Goal: Task Accomplishment & Management: Manage account settings

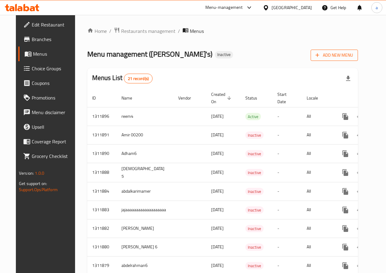
click at [339, 56] on span "Add New Menu" at bounding box center [334, 56] width 38 height 8
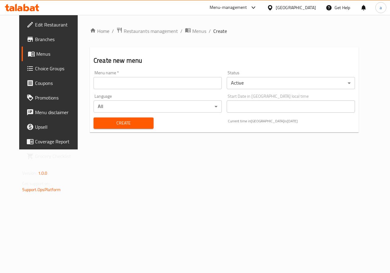
click at [209, 84] on input "text" at bounding box center [158, 83] width 128 height 12
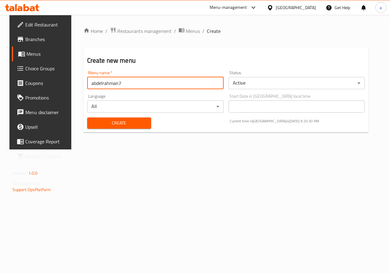
type input "abdelrahman7"
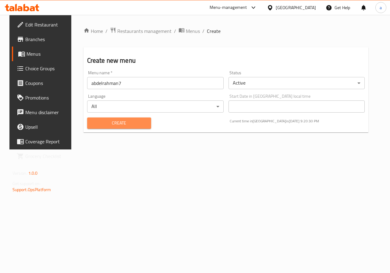
click at [127, 126] on span "Create" at bounding box center [119, 124] width 54 height 8
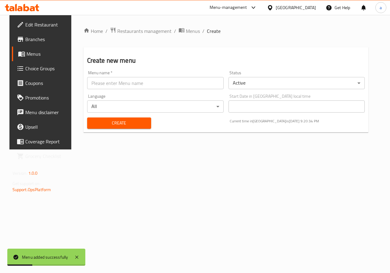
click at [31, 58] on link "Menus" at bounding box center [43, 54] width 63 height 15
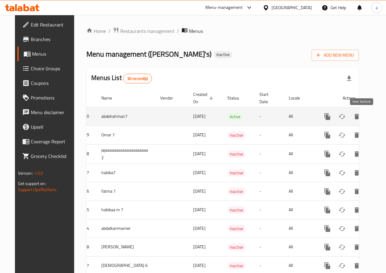
click at [367, 120] on icon "enhanced table" at bounding box center [370, 116] width 7 height 7
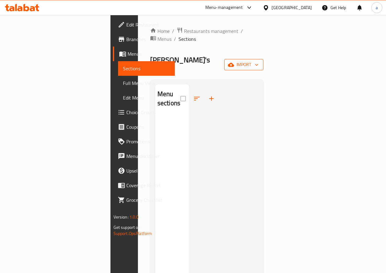
click at [258, 61] on span "import" at bounding box center [243, 65] width 29 height 8
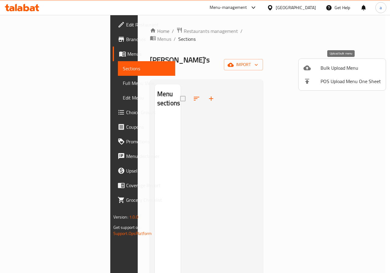
click at [345, 70] on span "Bulk Upload Menu" at bounding box center [351, 67] width 60 height 7
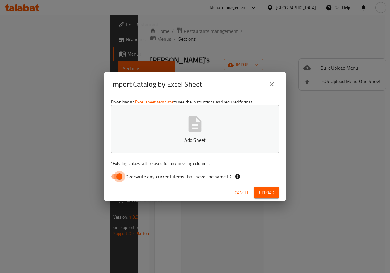
click at [119, 180] on input "Overwrite any current items that have the same ID." at bounding box center [119, 177] width 35 height 12
checkbox input "false"
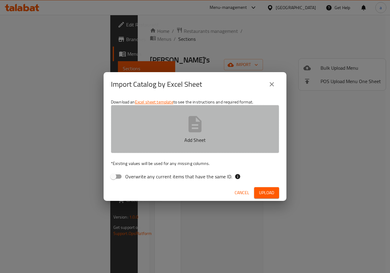
click at [197, 123] on icon "button" at bounding box center [195, 124] width 13 height 16
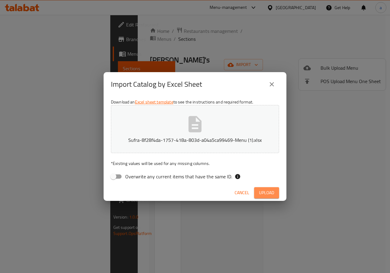
click at [260, 196] on span "Upload" at bounding box center [266, 193] width 15 height 8
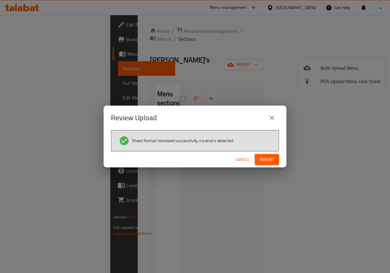
click at [271, 157] on span "Import" at bounding box center [267, 160] width 15 height 8
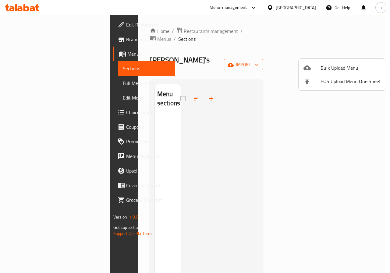
click at [234, 50] on div at bounding box center [195, 136] width 390 height 273
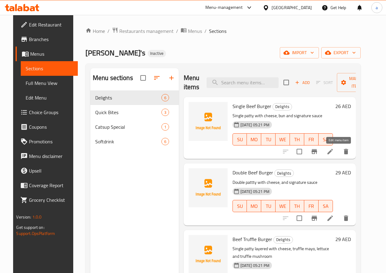
click at [334, 153] on icon at bounding box center [329, 151] width 7 height 7
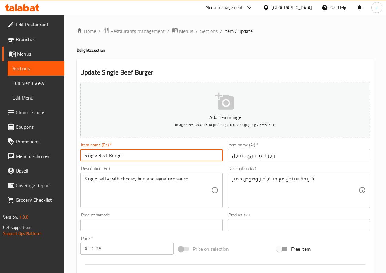
drag, startPoint x: 124, startPoint y: 156, endPoint x: 97, endPoint y: 159, distance: 27.3
click at [97, 159] on input "Single Beef Burger" at bounding box center [151, 155] width 142 height 12
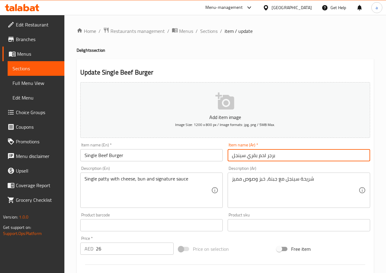
drag, startPoint x: 246, startPoint y: 157, endPoint x: 257, endPoint y: 160, distance: 11.4
click at [257, 160] on input "برجر لحم بقري سينجل" at bounding box center [298, 155] width 142 height 12
type input "برجر لحم سينجل"
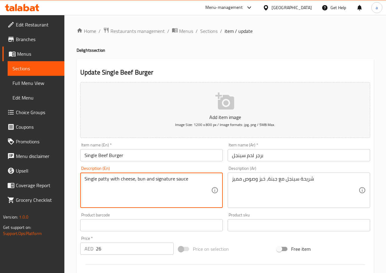
drag, startPoint x: 144, startPoint y: 179, endPoint x: 137, endPoint y: 181, distance: 6.9
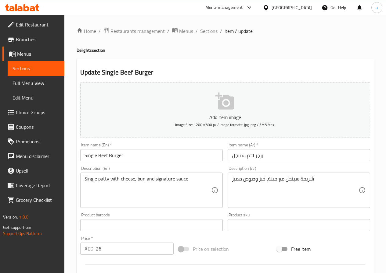
drag, startPoint x: 231, startPoint y: 180, endPoint x: 240, endPoint y: 183, distance: 9.1
click at [240, 183] on div "شريحة سينجل مع جبنة، خبز وصوص مميز Description (Ar)" at bounding box center [298, 190] width 142 height 35
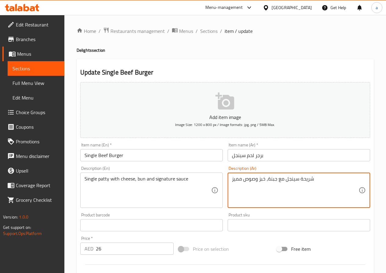
drag, startPoint x: 231, startPoint y: 180, endPoint x: 243, endPoint y: 183, distance: 12.0
click at [242, 183] on textarea "شريحة سينجل مع جبنة، خبز وصوص مميز" at bounding box center [295, 190] width 127 height 29
type textarea "شريحة سينجل مع جبنة، خبز وصوص سيجنتشر"
drag, startPoint x: 232, startPoint y: 180, endPoint x: 251, endPoint y: 185, distance: 18.9
click at [251, 185] on textarea "شريحة سينجل مع جبنة، خبز وصوص سيجنتشر" at bounding box center [295, 190] width 127 height 29
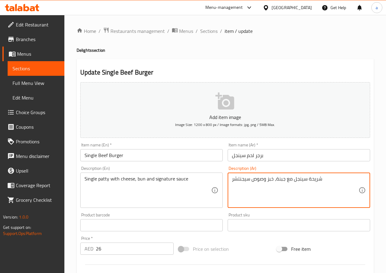
click at [246, 157] on input "برجر لحم سينجل" at bounding box center [298, 155] width 142 height 12
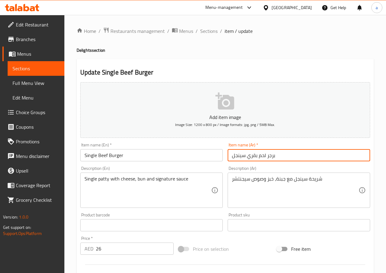
type input "برجر لحم بقري سينجل"
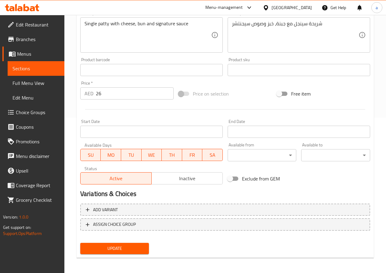
scroll to position [157, 0]
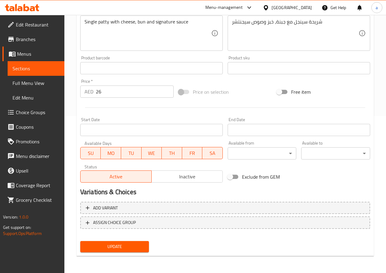
drag, startPoint x: 124, startPoint y: 248, endPoint x: 118, endPoint y: 248, distance: 6.4
click at [124, 248] on span "Update" at bounding box center [114, 247] width 59 height 8
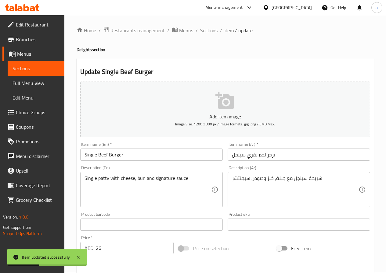
scroll to position [0, 0]
click at [205, 30] on span "Sections" at bounding box center [208, 30] width 17 height 7
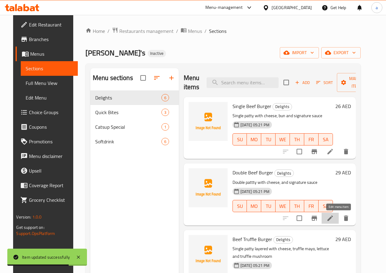
click at [334, 220] on icon at bounding box center [329, 218] width 7 height 7
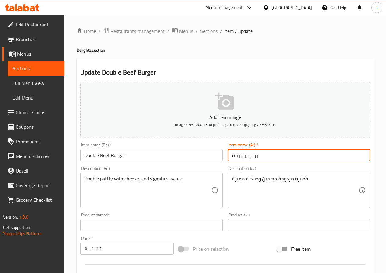
drag, startPoint x: 231, startPoint y: 156, endPoint x: 241, endPoint y: 158, distance: 10.1
click at [241, 158] on input "برجر دبل بيف" at bounding box center [298, 155] width 142 height 12
click at [240, 155] on input "برجر دبل" at bounding box center [298, 155] width 142 height 12
type input "برجر لحم بقري دبل"
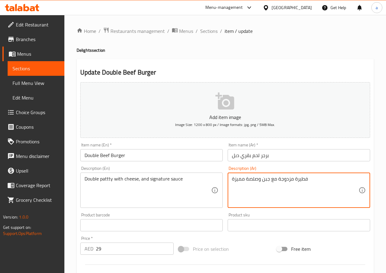
drag, startPoint x: 294, startPoint y: 179, endPoint x: 315, endPoint y: 180, distance: 21.1
drag, startPoint x: 245, startPoint y: 179, endPoint x: 220, endPoint y: 182, distance: 25.2
click at [221, 182] on div "Add item image Image Size: 1200 x 800 px / Image formats: jpg, png / 5MB Max. I…" at bounding box center [225, 211] width 295 height 263
click at [233, 180] on textarea "شريحة مزدوجة مع جبن وصلصة مميزة" at bounding box center [295, 190] width 127 height 29
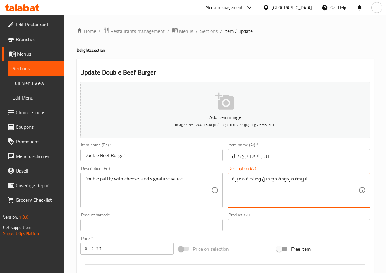
click at [233, 180] on textarea "شريحة مزدوجة مع جبن وصلصة مميزة" at bounding box center [295, 190] width 127 height 29
click at [251, 197] on textarea "شريحة مزدوجة مع جبن وصلصة مميزة" at bounding box center [295, 190] width 127 height 29
drag, startPoint x: 328, startPoint y: 188, endPoint x: 324, endPoint y: 189, distance: 4.6
click at [328, 188] on textarea "شريحة مزدوجة مع جبن وصلصة مميزة" at bounding box center [295, 190] width 127 height 29
click at [249, 197] on textarea "شريحة مزدوجة مع جبن وصلصة مميزة" at bounding box center [295, 190] width 127 height 29
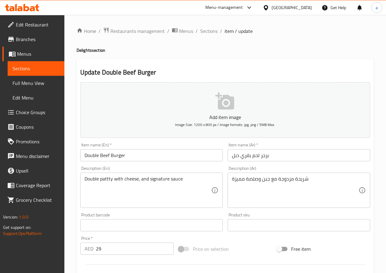
drag, startPoint x: 231, startPoint y: 178, endPoint x: 240, endPoint y: 182, distance: 9.3
click at [240, 182] on div "شريحة مزدوجة مع جبن وصلصة مميزة Description (Ar)" at bounding box center [298, 190] width 142 height 35
drag, startPoint x: 231, startPoint y: 179, endPoint x: 237, endPoint y: 181, distance: 6.0
click at [237, 181] on div "شريحة مزدوجة مع جبن وصلصة مميزة Description (Ar)" at bounding box center [298, 190] width 142 height 35
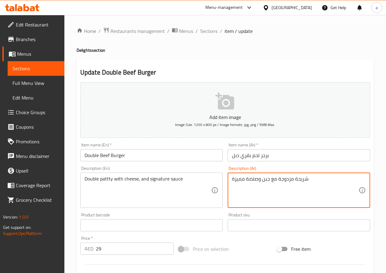
click at [234, 179] on textarea "شريحة مزدوجة مع جبن وصلصة مميزة" at bounding box center [295, 190] width 127 height 29
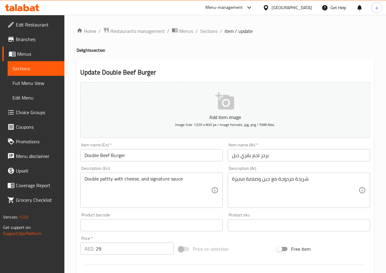
drag, startPoint x: 233, startPoint y: 180, endPoint x: 238, endPoint y: 182, distance: 5.0
click at [238, 182] on div "شريحة مزدوجة مع جبن وصلصة مميزة Description (Ar)" at bounding box center [298, 190] width 142 height 35
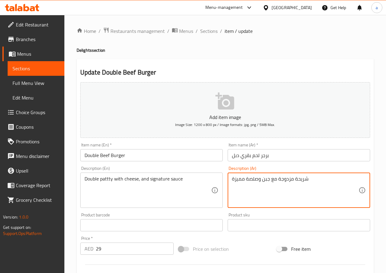
click at [232, 180] on textarea "شريحة مزدوجة مع جبن وصلصة مميزة" at bounding box center [295, 190] width 127 height 29
drag, startPoint x: 232, startPoint y: 180, endPoint x: 239, endPoint y: 181, distance: 7.4
click at [239, 181] on textarea "شريحة مزدوجة مع جبن وصلصة مميزة" at bounding box center [295, 190] width 127 height 29
click at [241, 200] on textarea "شريحة مزدوجة مع جبن وصلصة مميزة" at bounding box center [295, 190] width 127 height 29
click at [234, 180] on textarea "شريحة مزدوجة مع جبن وصلصة مميزة" at bounding box center [295, 190] width 127 height 29
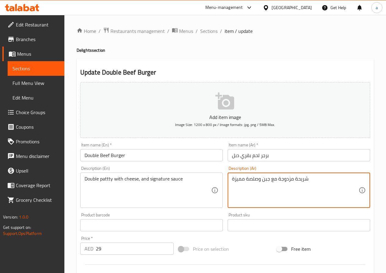
click at [234, 180] on textarea "شريحة مزدوجة مع جبن وصلصة مميزة" at bounding box center [295, 190] width 127 height 29
click at [241, 198] on textarea "شريحة مزدوجة مع جبن وصلصة مميزة" at bounding box center [295, 190] width 127 height 29
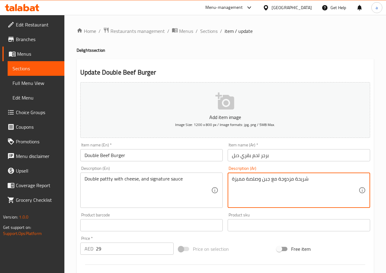
click at [241, 198] on textarea "شريحة مزدوجة مع جبن وصلصة مميزة" at bounding box center [295, 190] width 127 height 29
paste textarea "سيجنتشر"
drag, startPoint x: 252, startPoint y: 180, endPoint x: 260, endPoint y: 183, distance: 9.6
click at [260, 183] on textarea "شريحة مزدوجة مع جبن وصلصة سيجنتشر" at bounding box center [295, 190] width 127 height 29
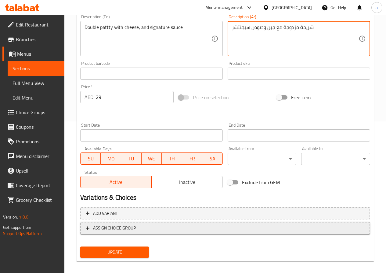
scroll to position [152, 0]
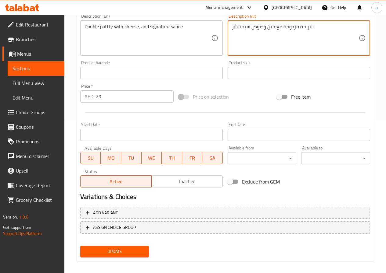
type textarea "شريحة مزدوجة مع جبن وصوص سيجنتشر"
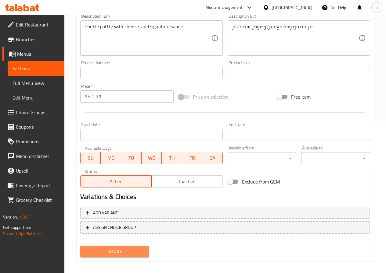
click at [123, 249] on span "Update" at bounding box center [114, 252] width 59 height 8
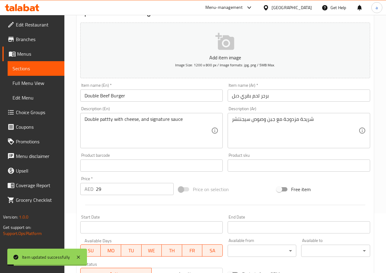
scroll to position [0, 0]
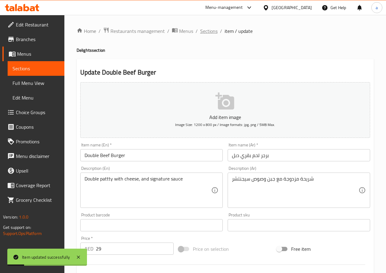
click at [214, 35] on span "Sections" at bounding box center [208, 30] width 17 height 7
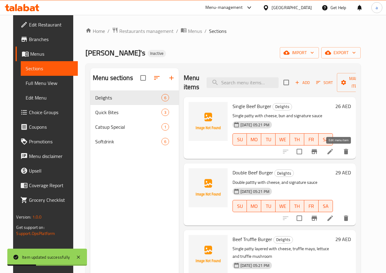
click at [334, 153] on icon at bounding box center [329, 151] width 7 height 7
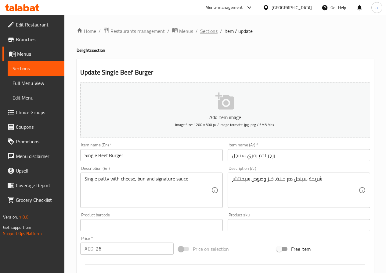
click at [211, 33] on span "Sections" at bounding box center [208, 30] width 17 height 7
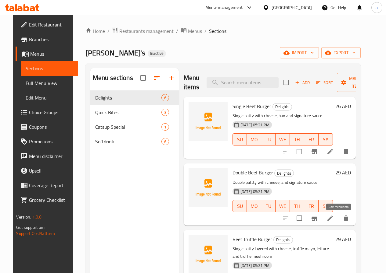
click at [334, 220] on icon at bounding box center [329, 218] width 7 height 7
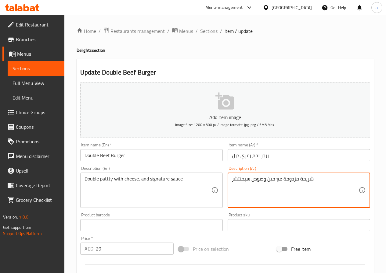
drag, startPoint x: 284, startPoint y: 180, endPoint x: 297, endPoint y: 184, distance: 14.4
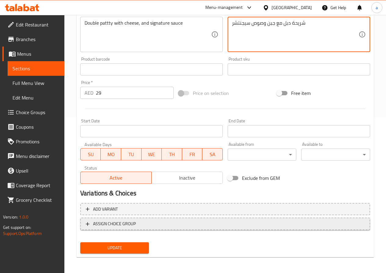
scroll to position [157, 0]
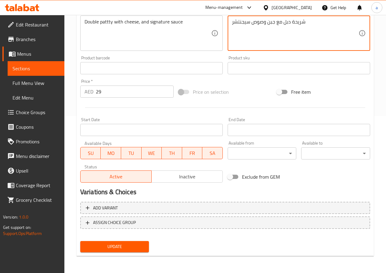
type textarea "شريحة دبل مع جبن وصوص سيجنتشر"
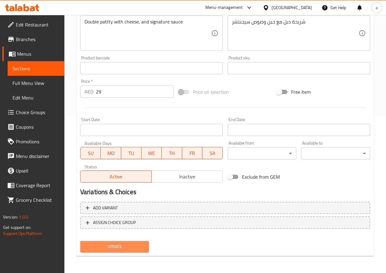
click at [113, 250] on span "Update" at bounding box center [114, 247] width 59 height 8
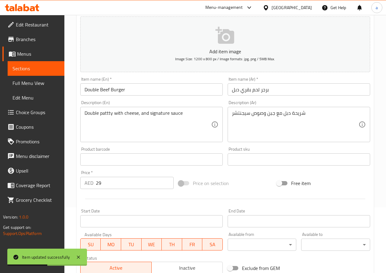
scroll to position [0, 0]
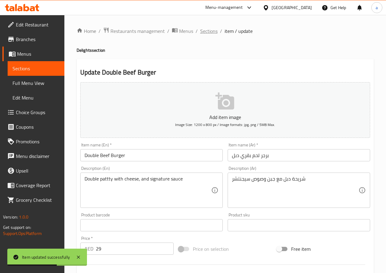
click at [205, 32] on span "Sections" at bounding box center [208, 30] width 17 height 7
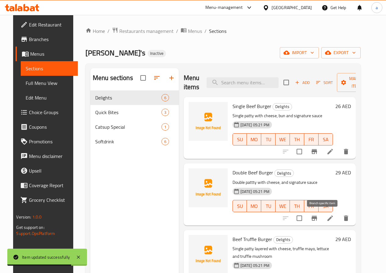
scroll to position [30, 0]
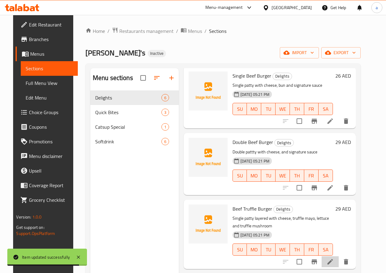
click at [338, 258] on li at bounding box center [329, 262] width 17 height 11
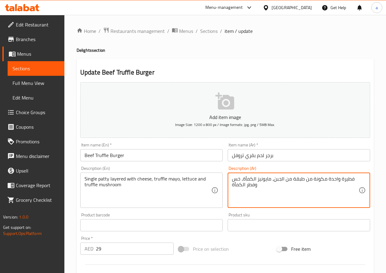
drag, startPoint x: 327, startPoint y: 179, endPoint x: 351, endPoint y: 180, distance: 24.7
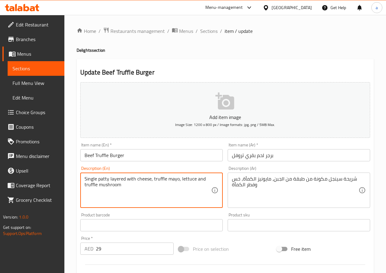
drag, startPoint x: 109, startPoint y: 178, endPoint x: 150, endPoint y: 183, distance: 41.1
click at [182, 204] on textarea "Single patty layered with cheese, truffle mayo, lettuce and truffle mushroom" at bounding box center [147, 190] width 127 height 29
drag, startPoint x: 152, startPoint y: 179, endPoint x: 165, endPoint y: 182, distance: 13.2
click at [165, 182] on textarea "Single patty layered with cheese, truffle mayo, lettuce and truffle mushroom" at bounding box center [147, 190] width 127 height 29
drag, startPoint x: 149, startPoint y: 180, endPoint x: 86, endPoint y: 176, distance: 62.9
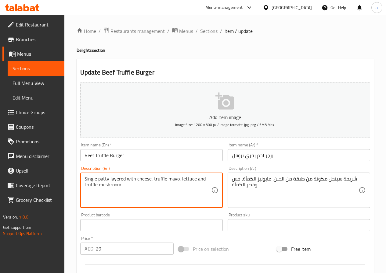
click at [86, 176] on textarea "Single patty layered with cheese, truffle mayo, lettuce and truffle mushroom" at bounding box center [147, 190] width 127 height 29
click at [146, 193] on textarea "Single patty layered with cheese, truffle mayo, lettuce and truffle mushroom" at bounding box center [147, 190] width 127 height 29
drag, startPoint x: 150, startPoint y: 179, endPoint x: 81, endPoint y: 173, distance: 69.2
click at [81, 173] on div "Single patty layered with cheese, truffle mayo, lettuce and truffle mushroom De…" at bounding box center [151, 190] width 142 height 35
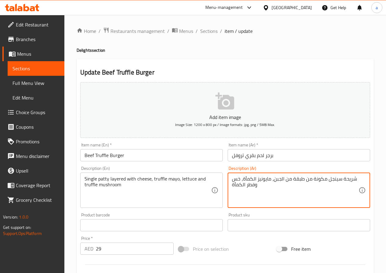
drag, startPoint x: 313, startPoint y: 179, endPoint x: 317, endPoint y: 181, distance: 5.3
drag, startPoint x: 304, startPoint y: 181, endPoint x: 326, endPoint y: 183, distance: 22.1
click at [326, 183] on textarea "شريحة سينجل مكونة من طبقة من الجبن، مايونيز الكمأة، خس وفطر الكمأة" at bounding box center [295, 190] width 127 height 29
drag, startPoint x: 303, startPoint y: 179, endPoint x: 307, endPoint y: 180, distance: 4.1
click at [307, 180] on textarea "شريحة سينجل مع طبقة من الجبن، مايونيز الكمأة، خس وفطر الكمأة" at bounding box center [295, 190] width 127 height 29
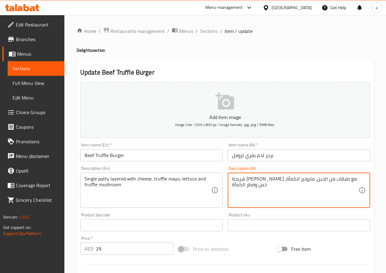
drag, startPoint x: 296, startPoint y: 181, endPoint x: 304, endPoint y: 182, distance: 7.7
click at [304, 182] on textarea "شريحة سينجل مع طبقات من الجبن، مايونيز الكمأة، خس وفطر الكمأة" at bounding box center [295, 190] width 127 height 29
drag, startPoint x: 254, startPoint y: 179, endPoint x: 267, endPoint y: 181, distance: 13.3
click at [267, 181] on textarea "شريحة سينجل مع طبقات الجبن، مايونيز الكمأة، خس وفطر الكمأة" at bounding box center [295, 190] width 127 height 29
paste textarea "روفل"
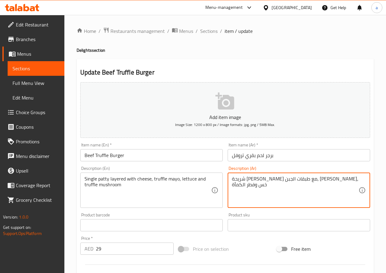
click at [265, 179] on textarea "شريحة سينجل مع طبقات الجبن، مايونيز تروفل، خس وفطر الكمأة" at bounding box center [295, 190] width 127 height 29
click at [267, 180] on textarea "شريحة سينجل مع طبقات الجبن، مايونيز تروفل، خس وفطر الكمأة" at bounding box center [295, 190] width 127 height 29
click at [230, 186] on div "شريحة سينجل مع طبقات الجبن، مايونيز تروفل، خس وفطر الكمأة Description (Ar)" at bounding box center [298, 190] width 142 height 35
click at [232, 186] on textarea "شريحة سينجل مع طبقات الجبن، مايونيز تروفل، خس وفطر الكمأة" at bounding box center [295, 190] width 127 height 29
click at [245, 186] on textarea "شريحة سينجل مع طبقات الجبن، مايونيز تروفل، خس وفطر الكمأة" at bounding box center [295, 190] width 127 height 29
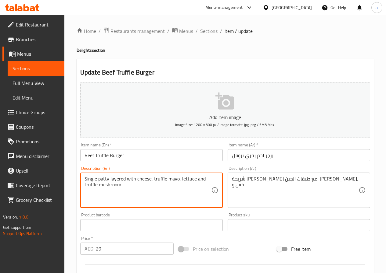
drag, startPoint x: 122, startPoint y: 185, endPoint x: 99, endPoint y: 189, distance: 23.2
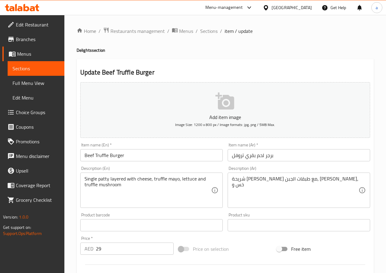
click at [231, 180] on div "شريحة سينجل مع طبقات الجبن، مايونيز تروفل، خس و Description (Ar)" at bounding box center [298, 190] width 142 height 35
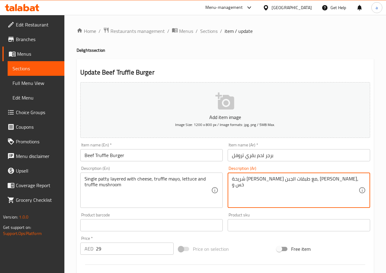
click at [339, 179] on textarea "شريحة سينجل مع طبقات الجبن، مايونيز تروفل، خس و" at bounding box center [295, 190] width 127 height 29
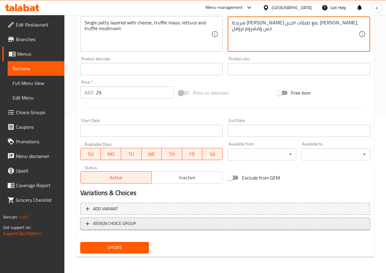
scroll to position [157, 0]
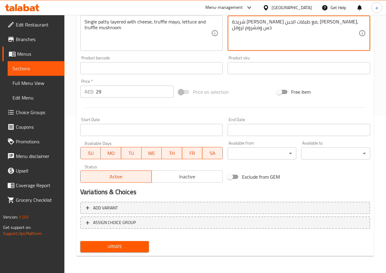
type textarea "شريحة سينجل مع طبقات الجبن، مايونيز تروفل، خس ومشروم تروفل"
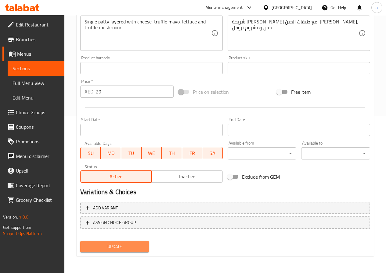
click at [126, 248] on span "Update" at bounding box center [114, 247] width 59 height 8
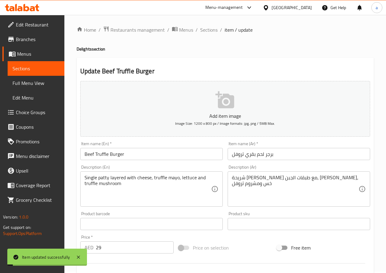
scroll to position [0, 0]
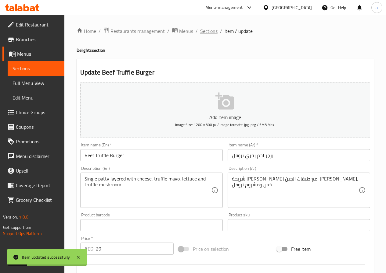
click at [210, 33] on span "Sections" at bounding box center [208, 30] width 17 height 7
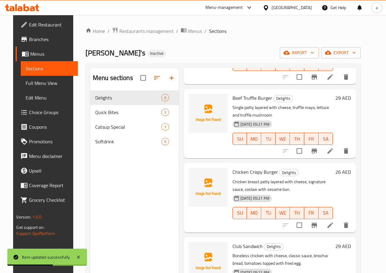
scroll to position [152, 0]
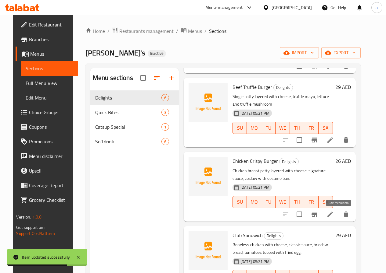
click at [334, 215] on icon at bounding box center [329, 214] width 7 height 7
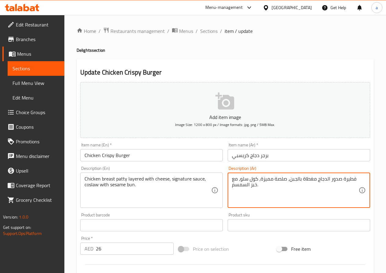
drag, startPoint x: 343, startPoint y: 179, endPoint x: 354, endPoint y: 180, distance: 11.3
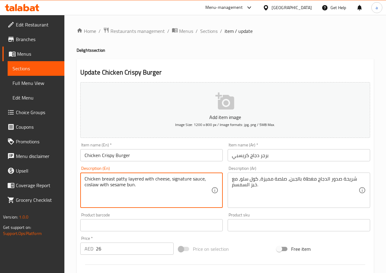
drag, startPoint x: 114, startPoint y: 179, endPoint x: 83, endPoint y: 176, distance: 31.5
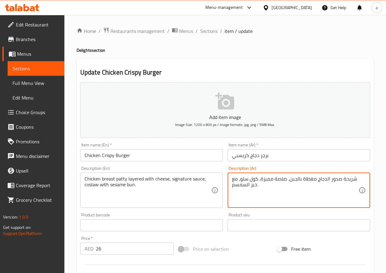
drag, startPoint x: 302, startPoint y: 179, endPoint x: 316, endPoint y: 183, distance: 13.8
click at [292, 180] on textarea "شريحة صدور الدجاج مع طبقات بالجبن، صلصة مميزة، كول سلو، مع خبز السمسم." at bounding box center [295, 190] width 127 height 29
drag, startPoint x: 253, startPoint y: 179, endPoint x: 265, endPoint y: 180, distance: 12.6
click at [265, 180] on textarea "شريحة صدور الدجاج مع طبقات الجبن، صلصة مميزة، كول سلو، مع خبز السمسم." at bounding box center [295, 190] width 127 height 29
type textarea "شريحة صدور الدجاج مع طبقات الجبن، صلصة سيجنتشر، كول سلو، مع خبز السمسم."
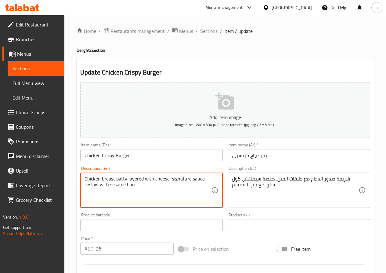
drag, startPoint x: 98, startPoint y: 185, endPoint x: 78, endPoint y: 188, distance: 20.4
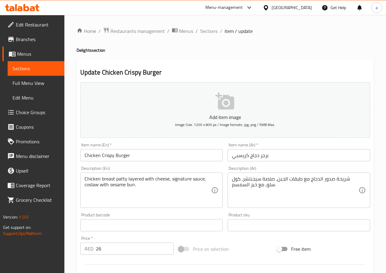
scroll to position [152, 0]
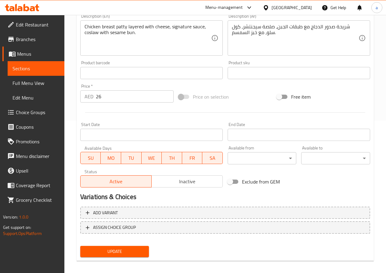
click at [125, 257] on button "Update" at bounding box center [114, 251] width 69 height 11
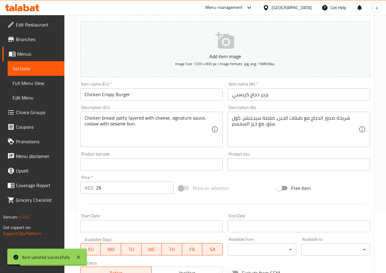
scroll to position [0, 0]
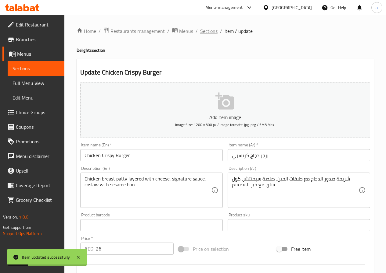
click at [212, 33] on span "Sections" at bounding box center [208, 30] width 17 height 7
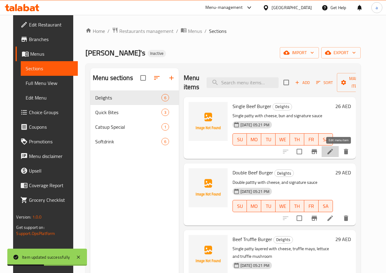
click at [333, 153] on icon at bounding box center [329, 151] width 5 height 5
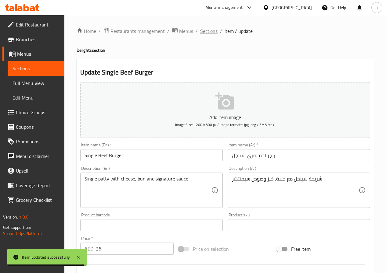
click at [204, 30] on span "Sections" at bounding box center [208, 30] width 17 height 7
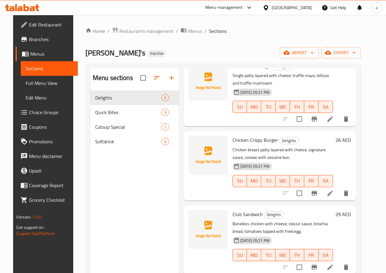
scroll to position [30, 0]
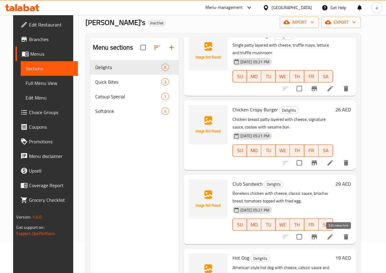
click at [334, 237] on icon at bounding box center [329, 237] width 7 height 7
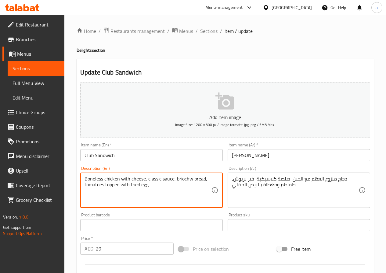
drag, startPoint x: 195, startPoint y: 188, endPoint x: 81, endPoint y: 177, distance: 114.2
click at [99, 198] on textarea "Boneless chicken with cheese, classic sauce, briochw bread, tomatoes topped wit…" at bounding box center [147, 190] width 127 height 29
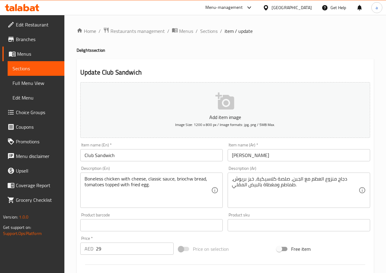
click at [222, 47] on div "Home / Restaurants management / Menus / Sections / item / update Delights secti…" at bounding box center [225, 222] width 297 height 391
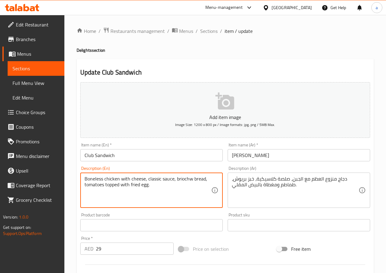
drag, startPoint x: 205, startPoint y: 179, endPoint x: 175, endPoint y: 180, distance: 29.9
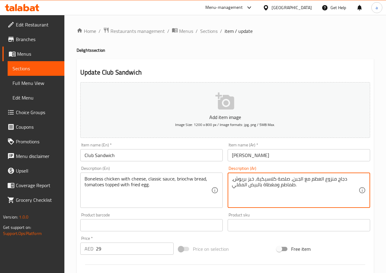
drag, startPoint x: 232, startPoint y: 180, endPoint x: 254, endPoint y: 181, distance: 21.4
click at [275, 185] on textarea "دجاج منزوع العظم مع الجبن، صلصة كلاسيكية، خبز بريوش، طماطم ومغطاة بالبيض المقلي." at bounding box center [295, 190] width 127 height 29
type textarea "دجاج منزوع العظم مع الجبن، صلصة كلاسيكية، خبز بريوش، طماطم مغطاة بالبيض المقلي."
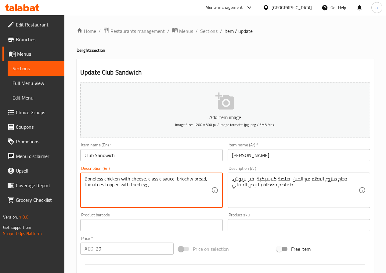
drag, startPoint x: 149, startPoint y: 185, endPoint x: 131, endPoint y: 188, distance: 17.9
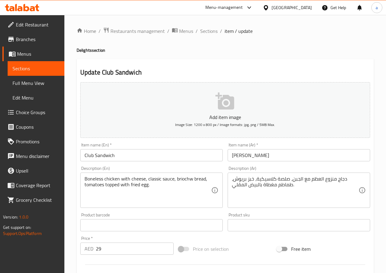
click at [181, 64] on div "Update Club Sandwich Add item image Image Size: 1200 x 800 px / Image formats: …" at bounding box center [225, 236] width 297 height 355
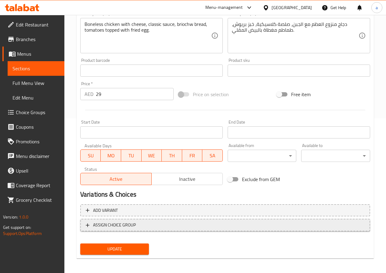
scroll to position [157, 0]
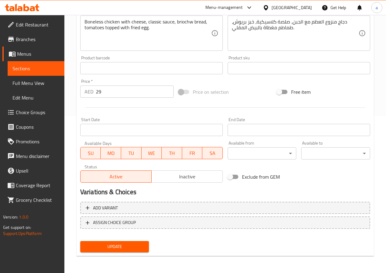
click at [134, 247] on span "Update" at bounding box center [114, 247] width 59 height 8
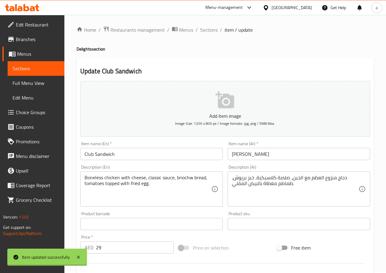
scroll to position [0, 0]
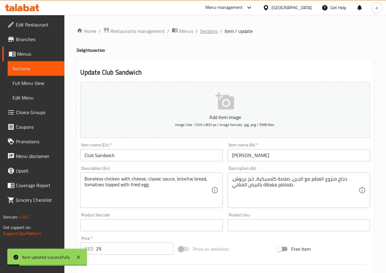
click at [203, 31] on span "Sections" at bounding box center [208, 30] width 17 height 7
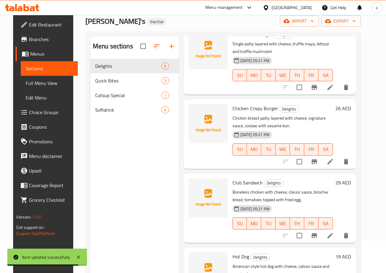
scroll to position [85, 0]
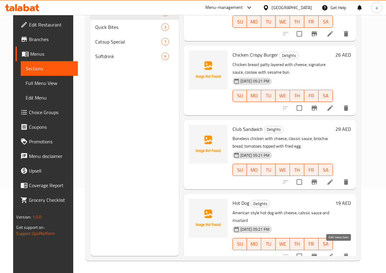
click at [333, 254] on icon at bounding box center [329, 256] width 5 height 5
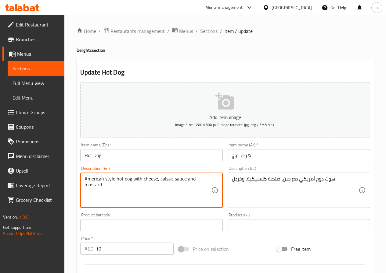
drag, startPoint x: 104, startPoint y: 188, endPoint x: 85, endPoint y: 192, distance: 19.7
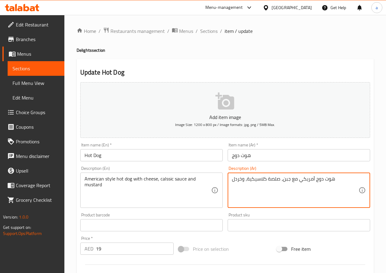
drag, startPoint x: 232, startPoint y: 181, endPoint x: 242, endPoint y: 183, distance: 10.6
paste textarea "مستردة"
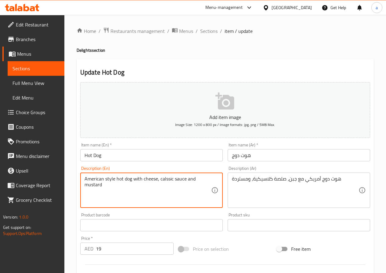
drag, startPoint x: 131, startPoint y: 180, endPoint x: 84, endPoint y: 177, distance: 47.6
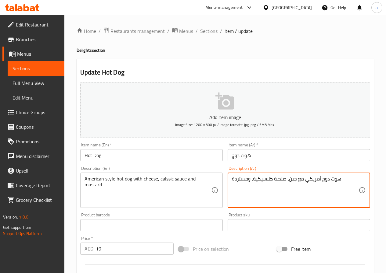
drag, startPoint x: 307, startPoint y: 180, endPoint x: 348, endPoint y: 185, distance: 42.1
paste textarea "لى الطريقة الأمريكية"
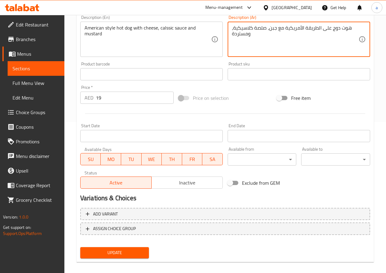
scroll to position [152, 0]
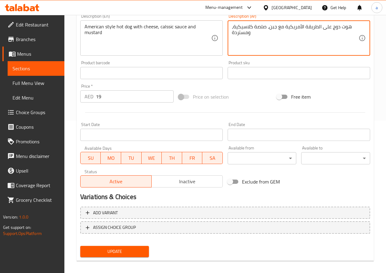
type textarea "هوت دوج على الطريقة الأمريكية مع جبن، صلصة كلاسيكية، ومستردة"
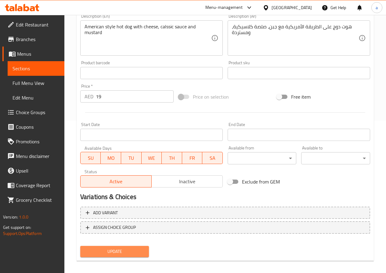
click at [131, 255] on span "Update" at bounding box center [114, 252] width 59 height 8
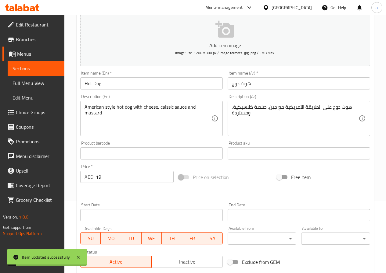
scroll to position [0, 0]
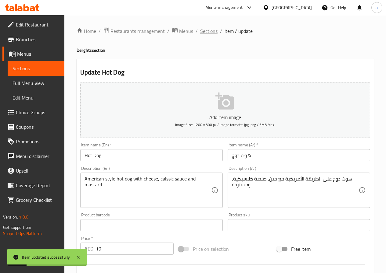
click at [206, 33] on span "Sections" at bounding box center [208, 30] width 17 height 7
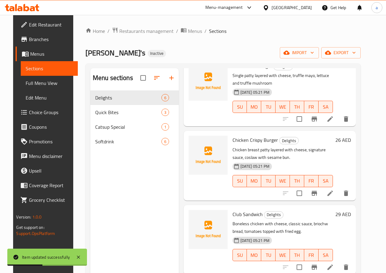
scroll to position [85, 0]
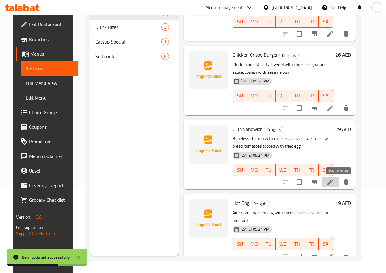
click at [334, 183] on icon at bounding box center [329, 182] width 7 height 7
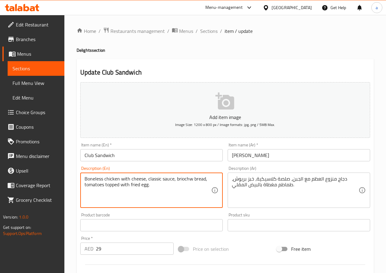
drag, startPoint x: 191, startPoint y: 179, endPoint x: 176, endPoint y: 179, distance: 14.6
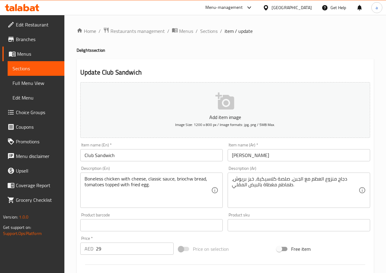
click at [177, 179] on textarea "Boneless chicken with cheese, classic sauce, briochw bread, tomatoes topped wit…" at bounding box center [147, 190] width 127 height 29
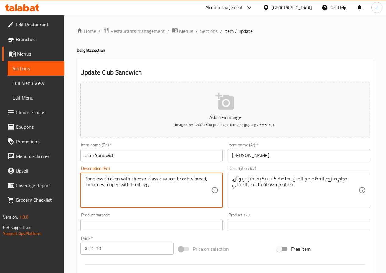
click at [177, 179] on textarea "Boneless chicken with cheese, classic sauce, briochw bread, tomatoes topped wit…" at bounding box center [147, 190] width 127 height 29
paste textarea "e"
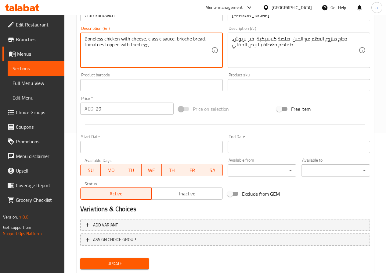
scroll to position [157, 0]
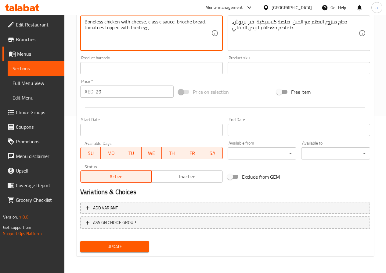
type textarea "Boneless chicken with cheese, classic sauce, brioche bread, tomatoes topped wit…"
click at [127, 247] on span "Update" at bounding box center [114, 247] width 59 height 8
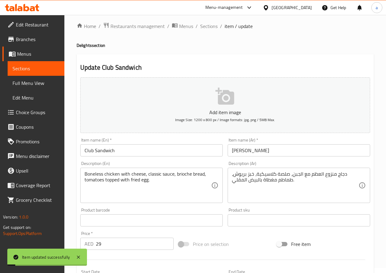
scroll to position [0, 0]
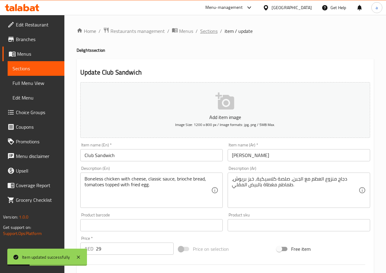
click at [206, 32] on span "Sections" at bounding box center [208, 30] width 17 height 7
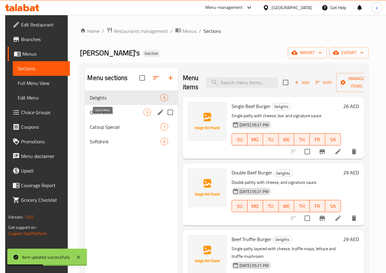
click at [97, 116] on span "Quick Bites" at bounding box center [116, 112] width 53 height 7
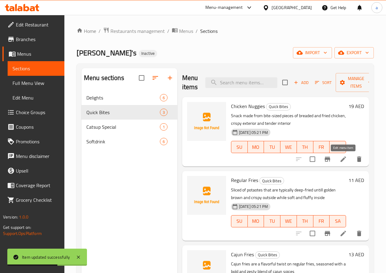
click at [345, 158] on icon at bounding box center [342, 159] width 5 height 5
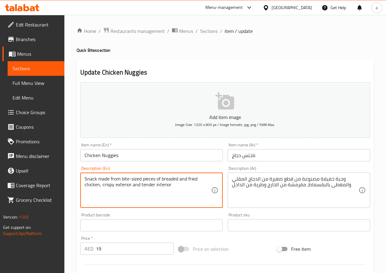
drag, startPoint x: 97, startPoint y: 179, endPoint x: 82, endPoint y: 178, distance: 15.0
drag, startPoint x: 161, startPoint y: 179, endPoint x: 99, endPoint y: 204, distance: 67.3
click at [99, 204] on textarea "Snack made from bite-sized pieces of breaded and fried chicken, crispy exterior…" at bounding box center [147, 190] width 127 height 29
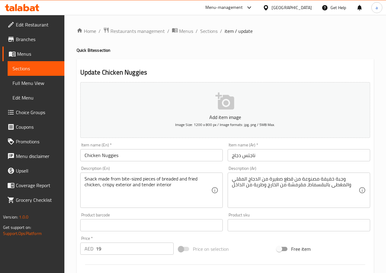
click at [126, 207] on div "Snack made from bite-sized pieces of breaded and fried chicken, crispy exterior…" at bounding box center [151, 190] width 142 height 35
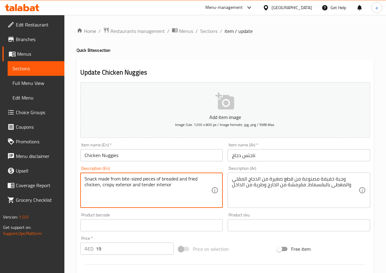
click at [196, 65] on div "Update Chicken Nuggies Add item image Image Size: 1200 x 800 px / Image formats…" at bounding box center [225, 236] width 297 height 355
drag, startPoint x: 155, startPoint y: 180, endPoint x: 121, endPoint y: 178, distance: 33.9
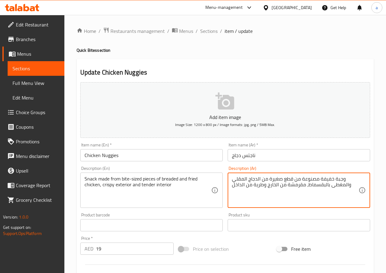
drag, startPoint x: 269, startPoint y: 180, endPoint x: 292, endPoint y: 183, distance: 23.7
paste textarea "الحجم"
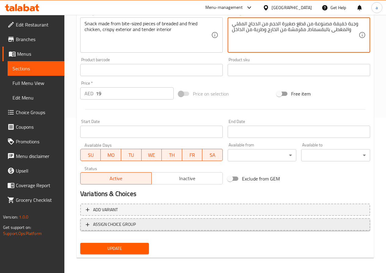
scroll to position [157, 0]
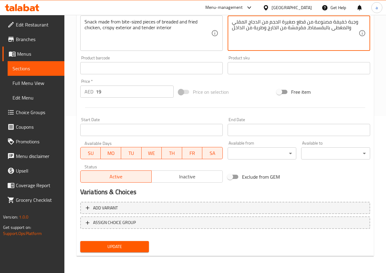
type textarea "وجبة خفيفة مصنوعة من قطع صغيرة الحجم من الدجاج المقلي والمغطى بالبقسماط، مقرمشة…"
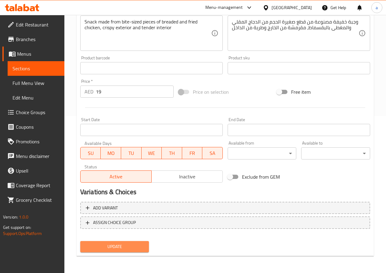
click at [140, 249] on span "Update" at bounding box center [114, 247] width 59 height 8
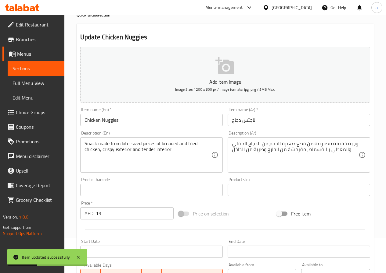
scroll to position [0, 0]
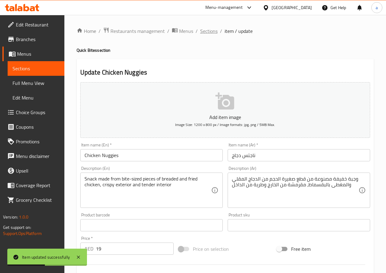
click at [212, 34] on span "Sections" at bounding box center [208, 30] width 17 height 7
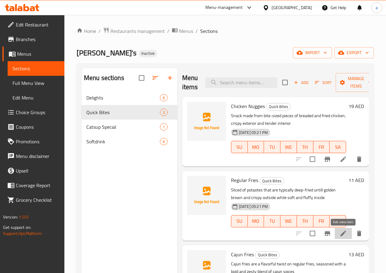
click at [343, 235] on icon at bounding box center [342, 233] width 5 height 5
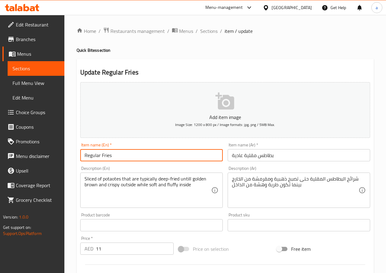
drag, startPoint x: 115, startPoint y: 156, endPoint x: 56, endPoint y: 156, distance: 58.8
click at [57, 156] on div "Edit Restaurant Branches Menus Sections Full Menu View Edit Menu Choice Groups …" at bounding box center [193, 223] width 386 height 416
click at [206, 30] on span "Sections" at bounding box center [208, 30] width 17 height 7
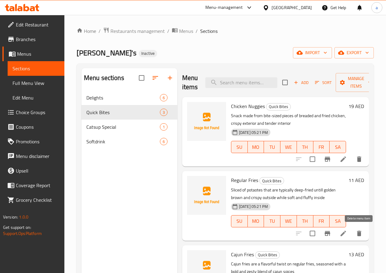
click at [359, 234] on icon "delete" at bounding box center [359, 233] width 4 height 5
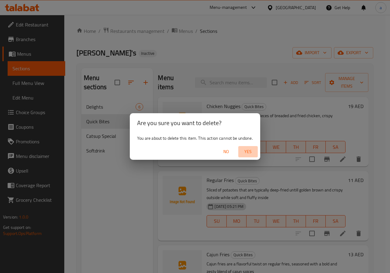
click at [251, 152] on span "Yes" at bounding box center [248, 152] width 15 height 8
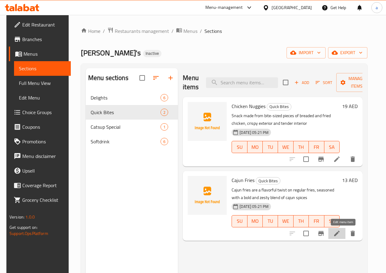
click at [340, 233] on icon at bounding box center [336, 233] width 7 height 7
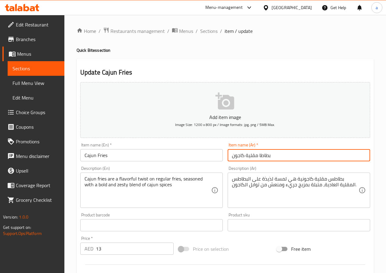
click at [260, 156] on input "بطاطا مقلية كاجون" at bounding box center [298, 155] width 142 height 12
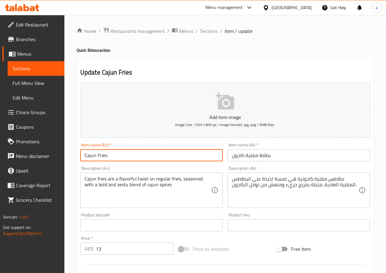
drag, startPoint x: 112, startPoint y: 157, endPoint x: 96, endPoint y: 159, distance: 16.6
click at [96, 159] on input "Cajun Fries" at bounding box center [151, 155] width 142 height 12
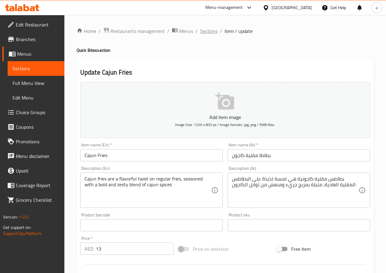
click at [211, 31] on span "Sections" at bounding box center [208, 30] width 17 height 7
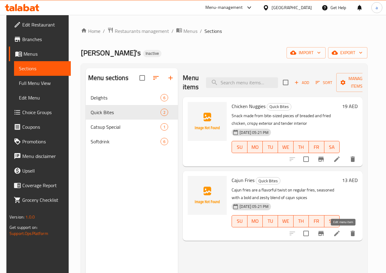
click at [340, 233] on icon at bounding box center [336, 233] width 7 height 7
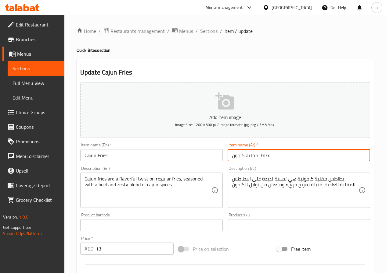
click at [260, 156] on input "بطاطا مقلية كاجون" at bounding box center [298, 155] width 142 height 12
click at [230, 156] on input "بطاطمقلية كاجون" at bounding box center [298, 155] width 142 height 12
click at [258, 155] on input "بطاطمقلية كاجون" at bounding box center [298, 155] width 142 height 12
type input "بطاطس مقلية كاجون"
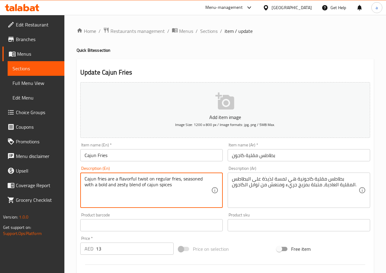
drag, startPoint x: 181, startPoint y: 179, endPoint x: 96, endPoint y: 206, distance: 88.8
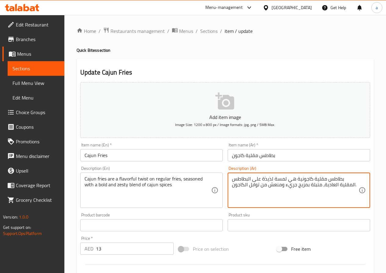
drag, startPoint x: 266, startPoint y: 186, endPoint x: 280, endPoint y: 189, distance: 14.0
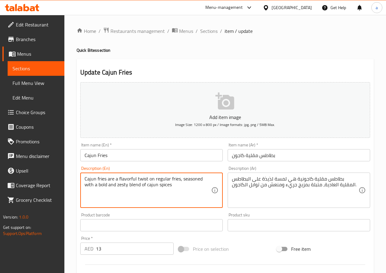
drag, startPoint x: 116, startPoint y: 185, endPoint x: 107, endPoint y: 187, distance: 9.6
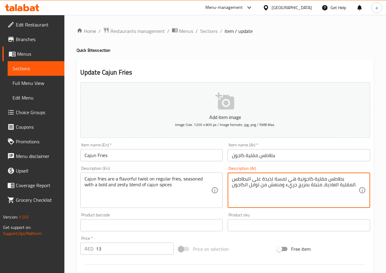
drag, startPoint x: 267, startPoint y: 186, endPoint x: 280, endPoint y: 190, distance: 12.9
paste textarea "زيستي"
type textarea "بطاطس مقلية كاجونية هي لمسة لذيذة على البطاطس المقلية العادية، متبلة بمزيج جريء…"
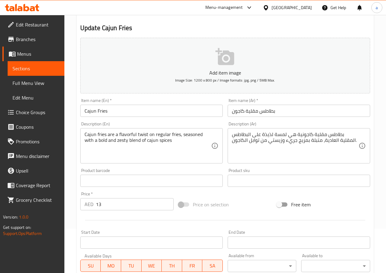
scroll to position [152, 0]
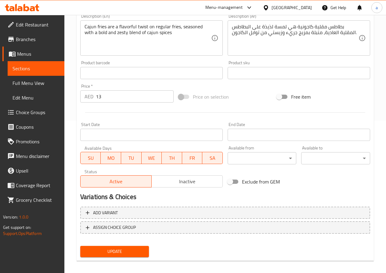
click at [116, 250] on span "Update" at bounding box center [114, 252] width 59 height 8
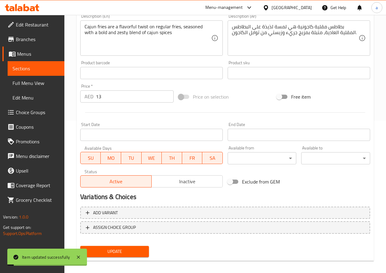
scroll to position [0, 0]
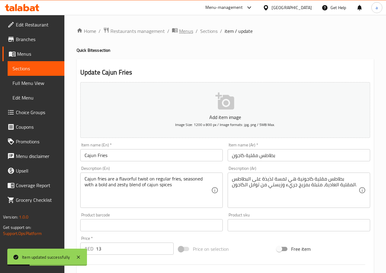
click at [188, 32] on span "Menus" at bounding box center [186, 30] width 14 height 7
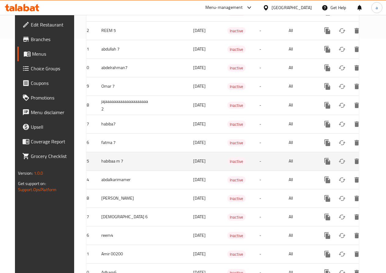
scroll to position [234, 0]
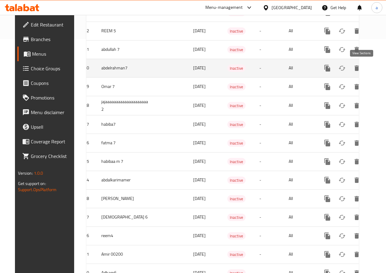
click at [367, 69] on icon "enhanced table" at bounding box center [370, 68] width 7 height 7
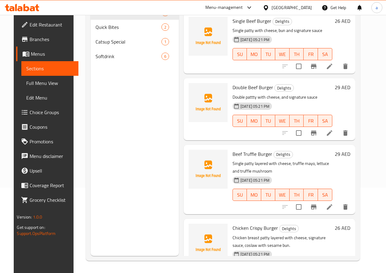
scroll to position [85, 0]
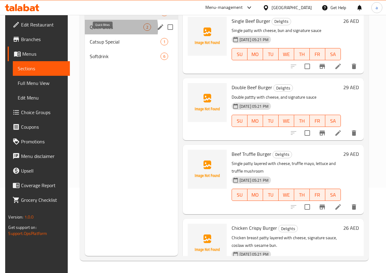
click at [108, 31] on span "Quick Bites" at bounding box center [116, 26] width 53 height 7
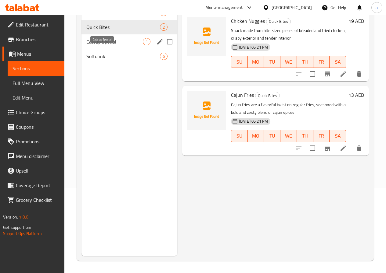
click at [97, 45] on span "Catsup Special" at bounding box center [114, 41] width 56 height 7
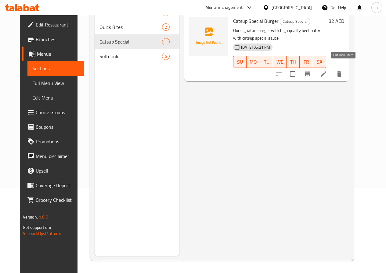
click at [326, 71] on icon at bounding box center [322, 73] width 5 height 5
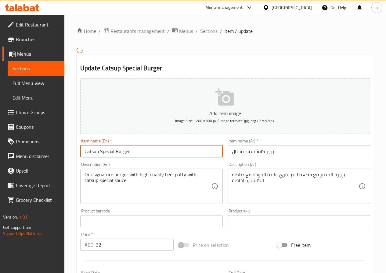
drag, startPoint x: 99, startPoint y: 152, endPoint x: 83, endPoint y: 152, distance: 15.5
click at [83, 152] on input "Catsup Special Burger" at bounding box center [151, 151] width 142 height 12
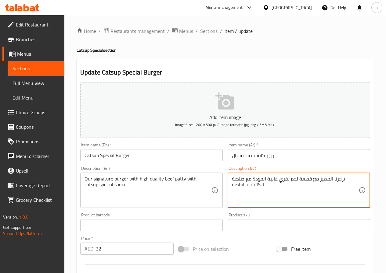
drag, startPoint x: 319, startPoint y: 180, endPoint x: 335, endPoint y: 182, distance: 16.6
drag, startPoint x: 319, startPoint y: 179, endPoint x: 335, endPoint y: 183, distance: 16.3
click at [335, 183] on textarea "برجرنا سجنتشر مع قطعة لحم بقري عالية الجودة مع صلصة الكاتشب الخاصة" at bounding box center [295, 190] width 127 height 29
paste textarea "ي"
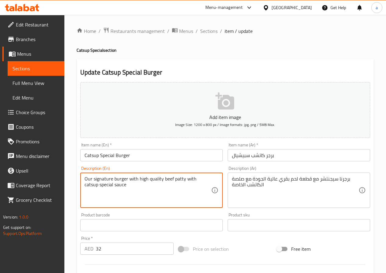
drag, startPoint x: 183, startPoint y: 180, endPoint x: 138, endPoint y: 183, distance: 45.0
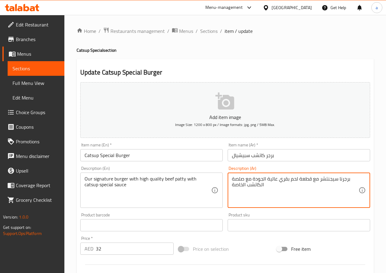
drag, startPoint x: 252, startPoint y: 180, endPoint x: 278, endPoint y: 181, distance: 25.7
click at [278, 181] on textarea "برجرنا سيجنتشر مع قطعة لحم بقريهاي مع صلصة الكاتشب الخاصة" at bounding box center [295, 190] width 127 height 29
click at [270, 180] on textarea "برجرنا سيجنتشر مع قطعة لحم بقري هاي مع صلصة الكاتشب الخاصة" at bounding box center [295, 190] width 127 height 29
type textarea "برجرنا سيجنتشر مع قطعة لحم بقري هاي كواليتي مع صلصة الكاتشب الخاصة"
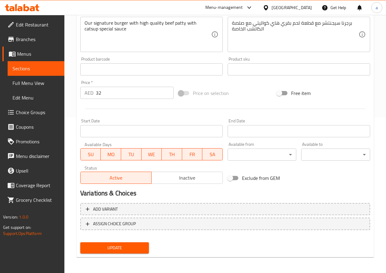
scroll to position [157, 0]
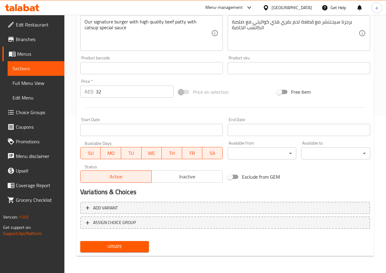
click at [122, 243] on button "Update" at bounding box center [114, 246] width 69 height 11
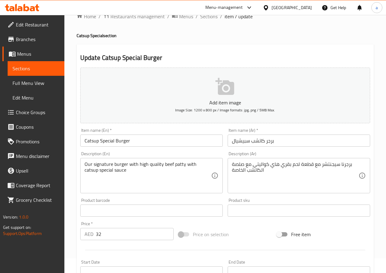
scroll to position [0, 0]
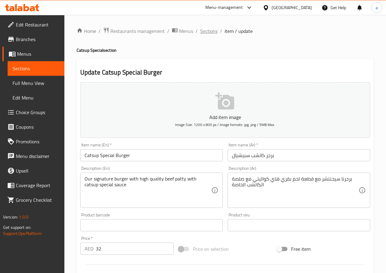
click at [209, 30] on span "Sections" at bounding box center [208, 30] width 17 height 7
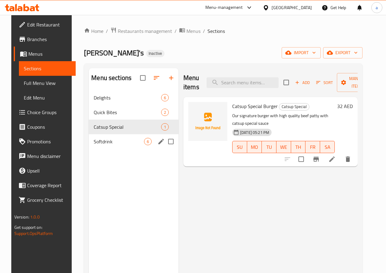
click at [110, 145] on span "Softdrink" at bounding box center [119, 141] width 50 height 7
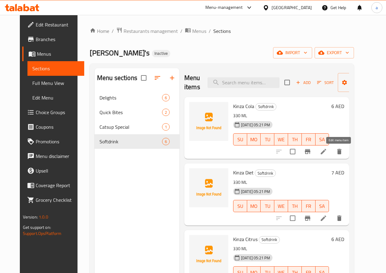
click at [327, 154] on icon at bounding box center [323, 151] width 7 height 7
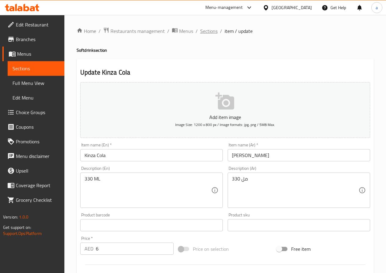
click at [207, 31] on span "Sections" at bounding box center [208, 30] width 17 height 7
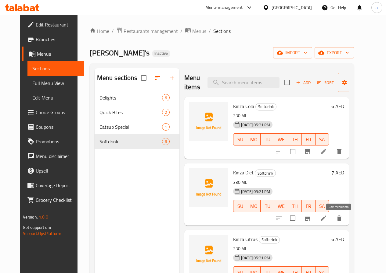
click at [326, 218] on icon at bounding box center [322, 218] width 5 height 5
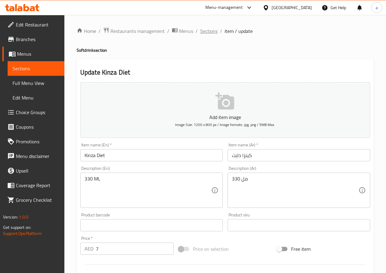
click at [210, 32] on span "Sections" at bounding box center [208, 30] width 17 height 7
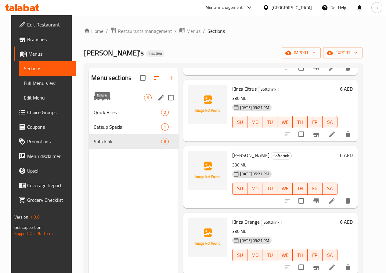
click at [109, 102] on span "Delights" at bounding box center [119, 97] width 50 height 7
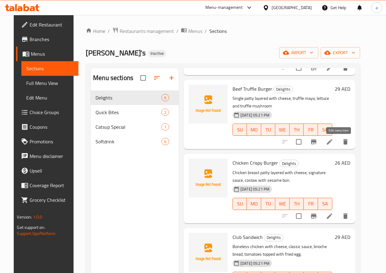
click at [333, 143] on icon at bounding box center [329, 141] width 7 height 7
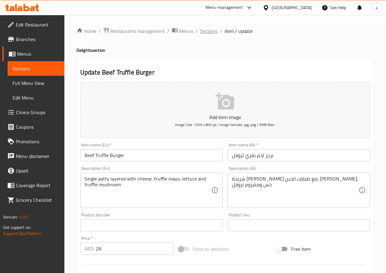
click at [208, 31] on span "Sections" at bounding box center [208, 30] width 17 height 7
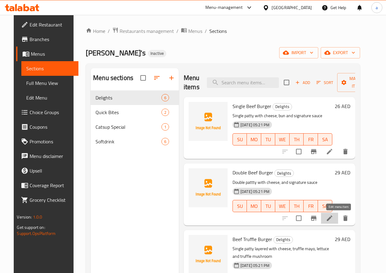
click at [333, 220] on icon at bounding box center [329, 218] width 7 height 7
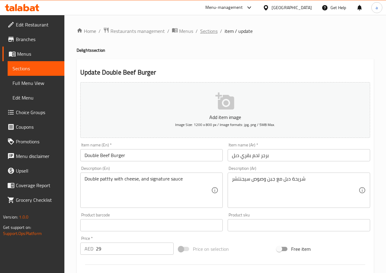
click at [206, 30] on span "Sections" at bounding box center [208, 30] width 17 height 7
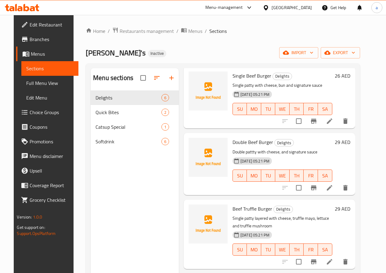
scroll to position [61, 0]
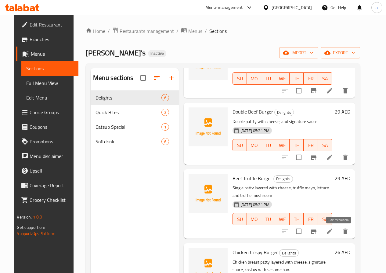
click at [333, 233] on icon at bounding box center [329, 231] width 7 height 7
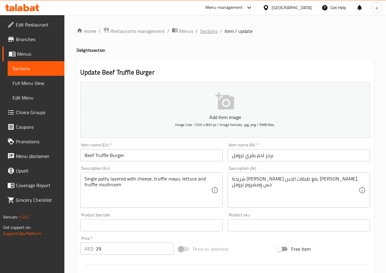
click at [213, 32] on span "Sections" at bounding box center [208, 30] width 17 height 7
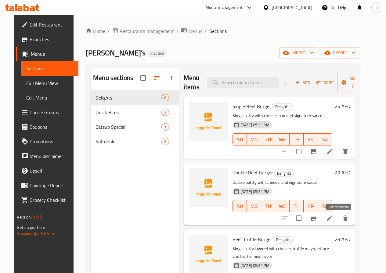
click at [333, 217] on icon at bounding box center [329, 218] width 7 height 7
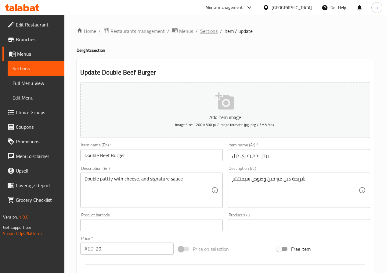
click at [205, 33] on span "Sections" at bounding box center [208, 30] width 17 height 7
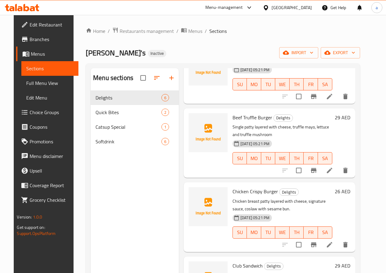
scroll to position [152, 0]
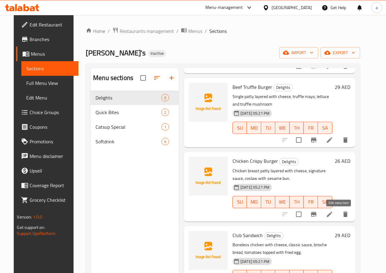
click at [333, 217] on icon at bounding box center [329, 214] width 7 height 7
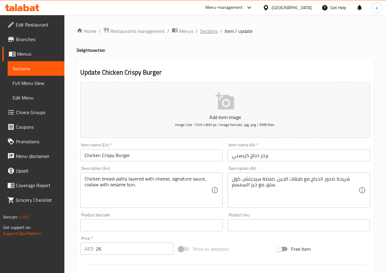
click at [206, 31] on span "Sections" at bounding box center [208, 30] width 17 height 7
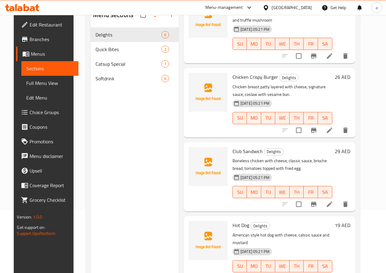
scroll to position [85, 0]
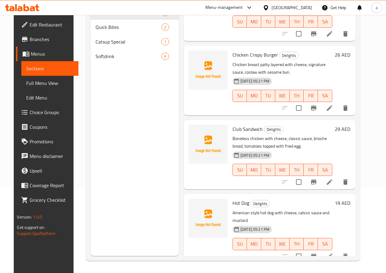
click at [333, 181] on icon at bounding box center [329, 182] width 7 height 7
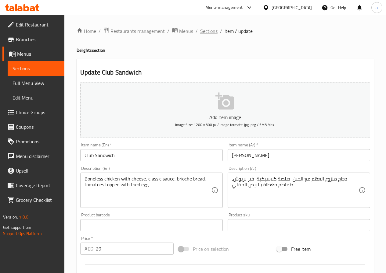
click at [205, 28] on span "Sections" at bounding box center [208, 30] width 17 height 7
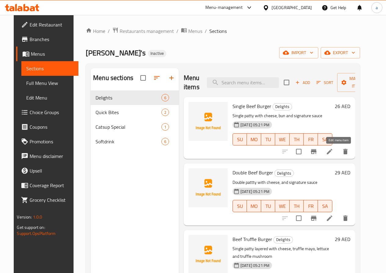
click at [333, 152] on icon at bounding box center [329, 151] width 7 height 7
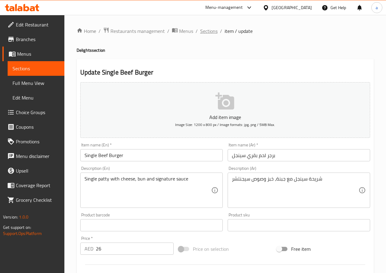
click at [209, 31] on span "Sections" at bounding box center [208, 30] width 17 height 7
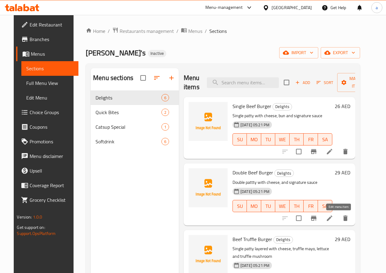
click at [333, 219] on icon at bounding box center [329, 218] width 7 height 7
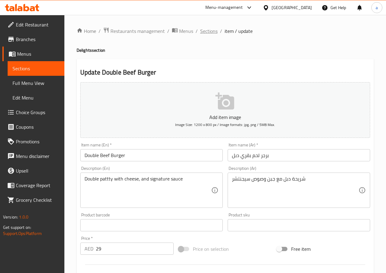
click at [207, 32] on span "Sections" at bounding box center [208, 30] width 17 height 7
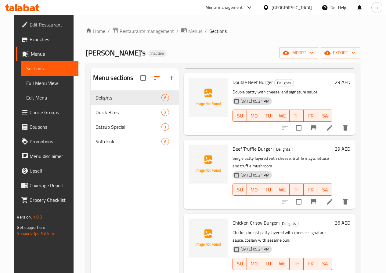
scroll to position [91, 0]
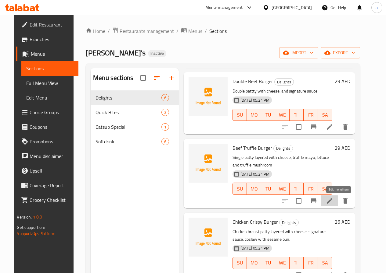
click at [333, 200] on icon at bounding box center [329, 201] width 7 height 7
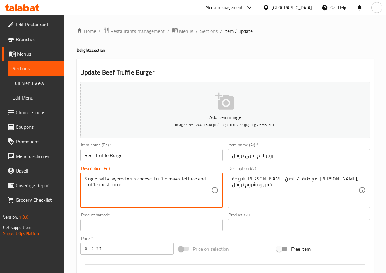
drag, startPoint x: 177, startPoint y: 179, endPoint x: 166, endPoint y: 183, distance: 11.7
click at [176, 180] on textarea "Single patty layered with cheese, truffle mayo, lettuce and truffle mushroom" at bounding box center [147, 190] width 127 height 29
click at [175, 190] on textarea "Single patty layered with cheese, truffle mayo, lettuce and truffle mushroom" at bounding box center [147, 190] width 127 height 29
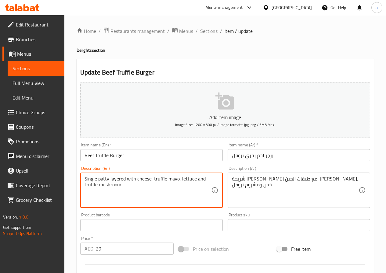
click at [166, 205] on div "Single patty layered with cheese, truffle mayo, lettuce and truffle mushroom De…" at bounding box center [151, 190] width 142 height 35
click at [156, 192] on textarea "Single patty layered with cheese, truffle mayo, lettuce and truffle mushroom" at bounding box center [147, 190] width 127 height 29
drag, startPoint x: 177, startPoint y: 179, endPoint x: 168, endPoint y: 182, distance: 9.2
click at [168, 182] on textarea "Single patty layered with cheese, truffle mayo, lettuce and truffle mushroom" at bounding box center [147, 190] width 127 height 29
paste textarea "nnaise"
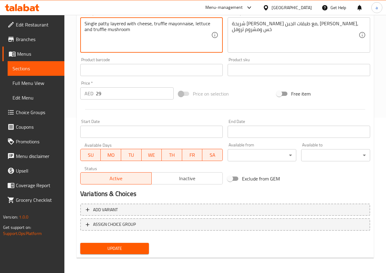
scroll to position [157, 0]
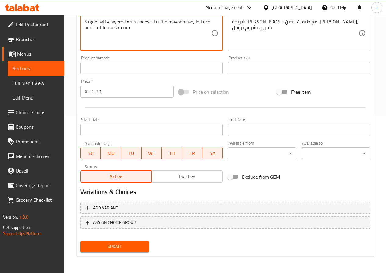
type textarea "Single patty layered with cheese, truffle mayonnaise, lettuce and truffle mushr…"
click at [120, 248] on span "Update" at bounding box center [114, 247] width 59 height 8
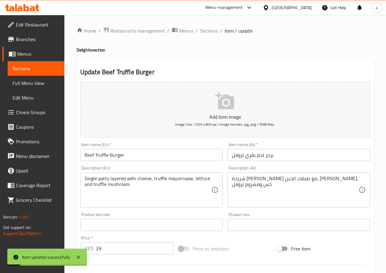
scroll to position [0, 0]
click at [208, 32] on span "Sections" at bounding box center [208, 30] width 17 height 7
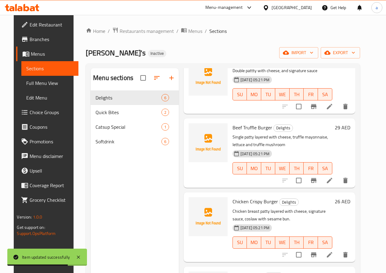
scroll to position [122, 0]
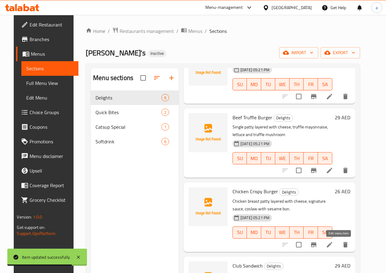
click at [333, 243] on icon at bounding box center [329, 244] width 7 height 7
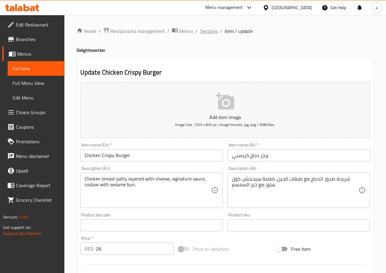
click at [209, 34] on span "Sections" at bounding box center [208, 30] width 17 height 7
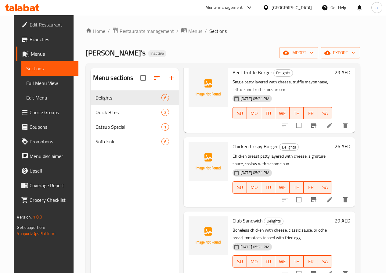
scroll to position [173, 0]
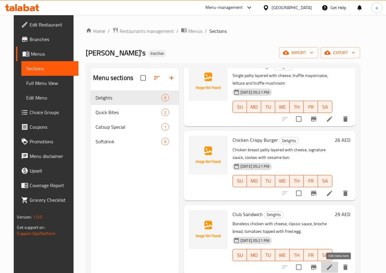
click at [333, 270] on icon at bounding box center [329, 267] width 7 height 7
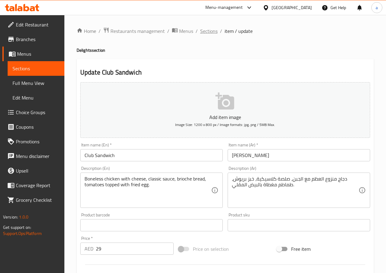
click at [211, 31] on span "Sections" at bounding box center [208, 30] width 17 height 7
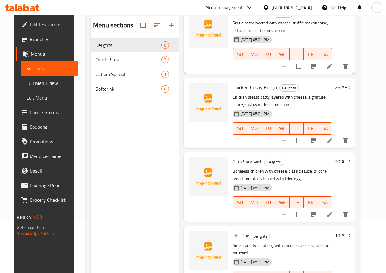
scroll to position [85, 0]
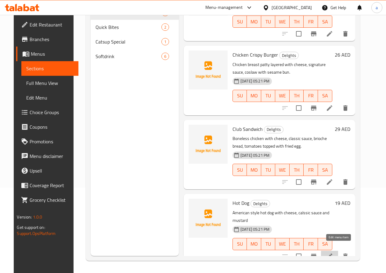
click at [333, 253] on icon at bounding box center [329, 256] width 7 height 7
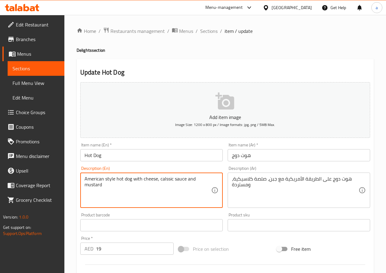
drag, startPoint x: 102, startPoint y: 186, endPoint x: 84, endPoint y: 194, distance: 20.3
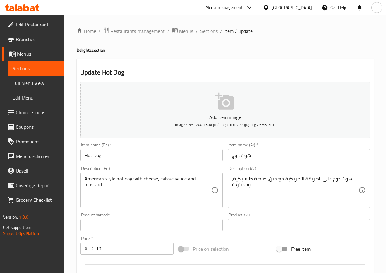
click at [204, 30] on span "Sections" at bounding box center [208, 30] width 17 height 7
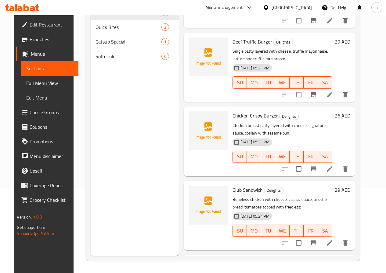
scroll to position [82, 0]
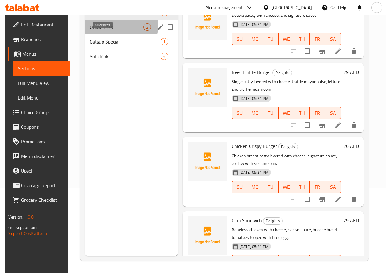
click at [95, 31] on span "Quick Bites" at bounding box center [116, 26] width 53 height 7
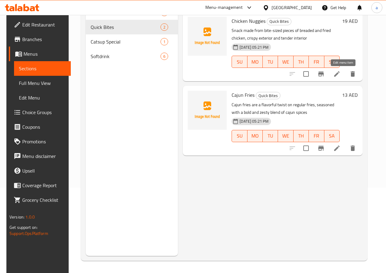
click at [340, 76] on icon at bounding box center [336, 73] width 7 height 7
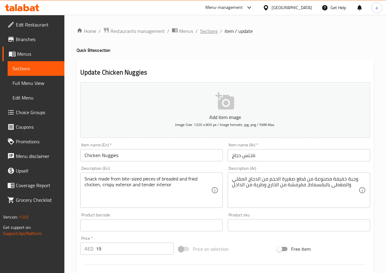
click at [212, 33] on span "Sections" at bounding box center [208, 30] width 17 height 7
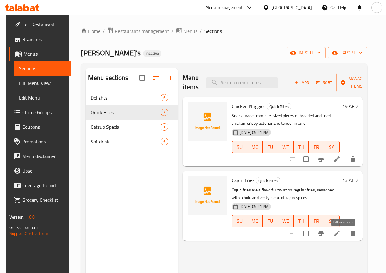
click at [339, 234] on icon at bounding box center [336, 233] width 5 height 5
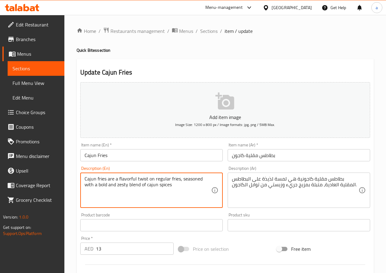
drag, startPoint x: 178, startPoint y: 180, endPoint x: 113, endPoint y: 174, distance: 65.2
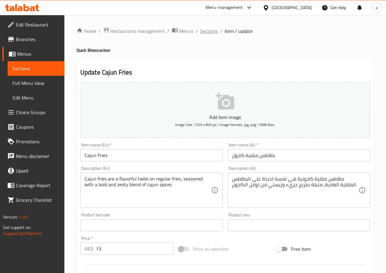
click at [209, 33] on span "Sections" at bounding box center [208, 30] width 17 height 7
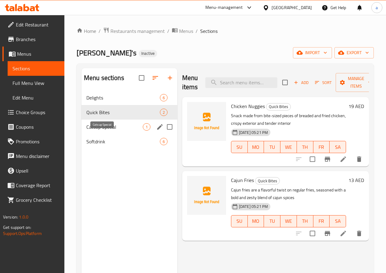
click at [107, 131] on span "Catsup Special" at bounding box center [114, 126] width 56 height 7
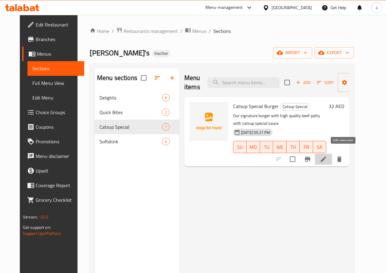
click at [327, 156] on icon at bounding box center [323, 159] width 7 height 7
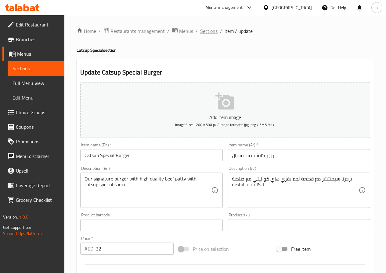
click at [211, 33] on span "Sections" at bounding box center [208, 30] width 17 height 7
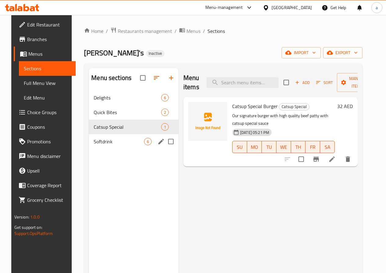
click at [107, 149] on div "Softdrink 6" at bounding box center [134, 141] width 90 height 15
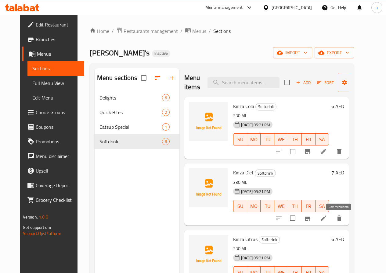
click at [326, 217] on icon at bounding box center [322, 218] width 5 height 5
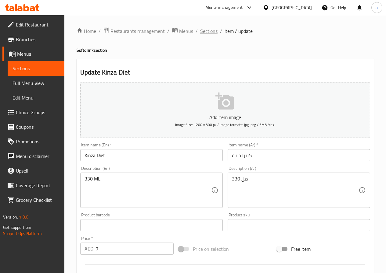
click at [212, 32] on span "Sections" at bounding box center [208, 30] width 17 height 7
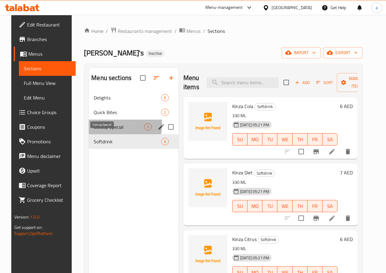
click at [101, 131] on span "Catsup Special" at bounding box center [119, 126] width 50 height 7
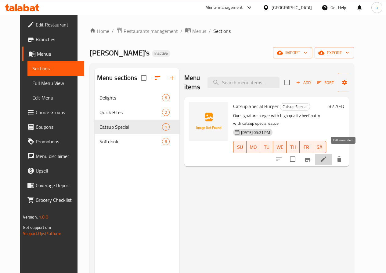
click at [327, 156] on icon at bounding box center [323, 159] width 7 height 7
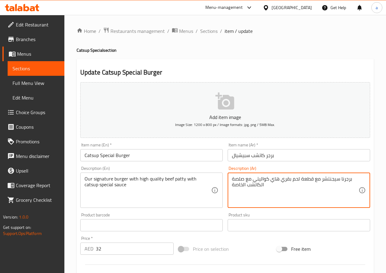
drag, startPoint x: 253, startPoint y: 180, endPoint x: 278, endPoint y: 180, distance: 24.7
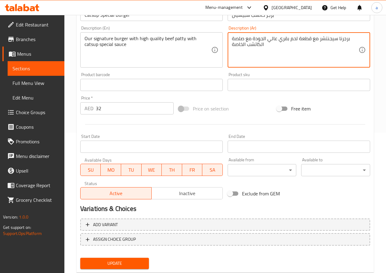
scroll to position [157, 0]
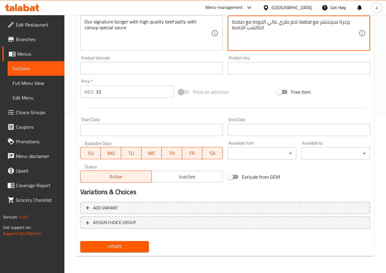
type textarea "برجرنا سيجنتشر مع قطعة لحم بقري عالي الجودة مع صلصة الكاتشب الخاصة"
click at [126, 243] on span "Update" at bounding box center [114, 247] width 59 height 8
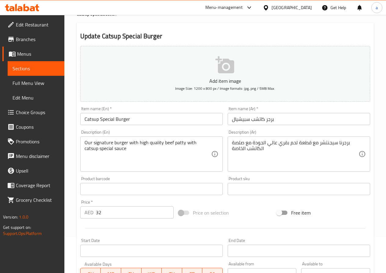
scroll to position [0, 0]
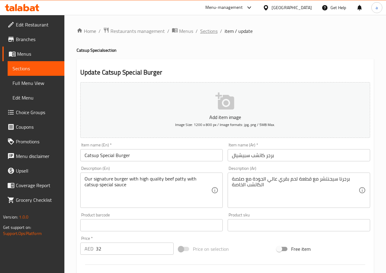
click at [207, 32] on span "Sections" at bounding box center [208, 30] width 17 height 7
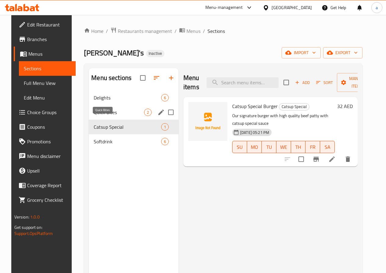
click at [109, 116] on span "Quick Bites" at bounding box center [119, 112] width 50 height 7
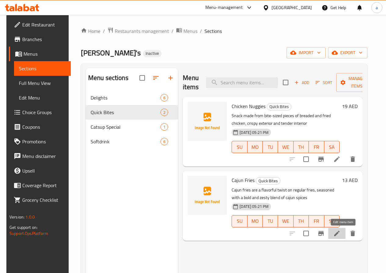
click at [339, 234] on icon at bounding box center [336, 233] width 5 height 5
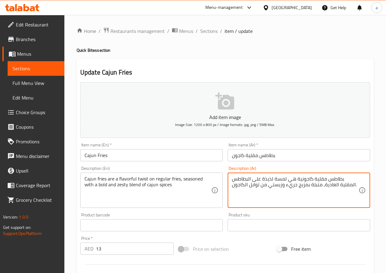
drag, startPoint x: 273, startPoint y: 180, endPoint x: 286, endPoint y: 182, distance: 13.0
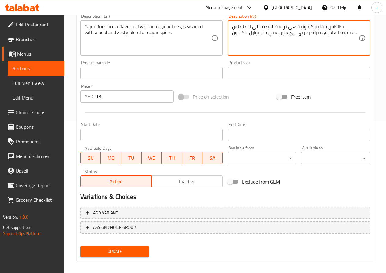
scroll to position [157, 0]
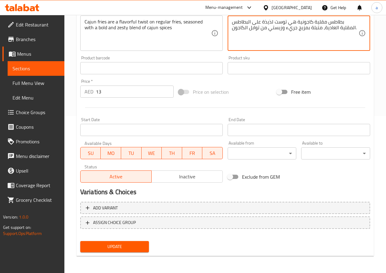
type textarea "بطاطس مقلية كاجونية هي توست لذيذة على البطاطس المقلية العادية، متبلة بمزيج جريء…"
click at [100, 251] on button "Update" at bounding box center [114, 246] width 69 height 11
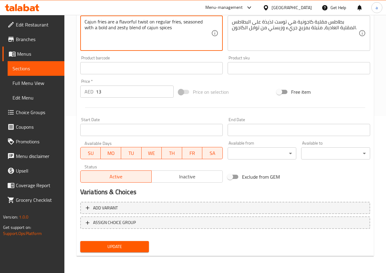
drag, startPoint x: 114, startPoint y: 22, endPoint x: 146, endPoint y: 23, distance: 32.3
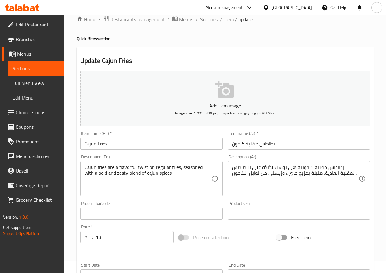
scroll to position [0, 0]
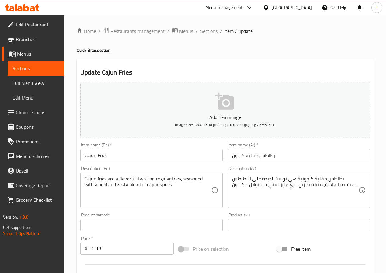
click at [209, 31] on span "Sections" at bounding box center [208, 30] width 17 height 7
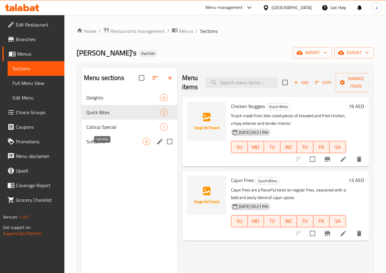
click at [102, 145] on span "Softdrink" at bounding box center [114, 141] width 56 height 7
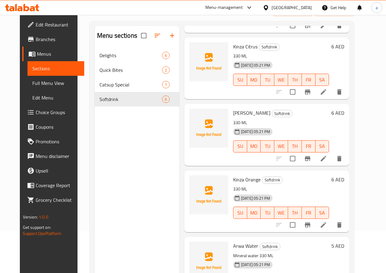
scroll to position [85, 0]
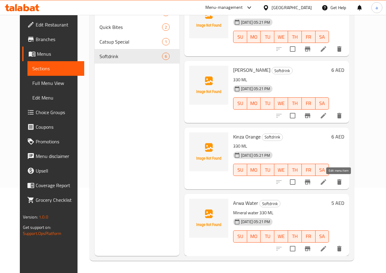
click at [326, 184] on icon at bounding box center [322, 182] width 5 height 5
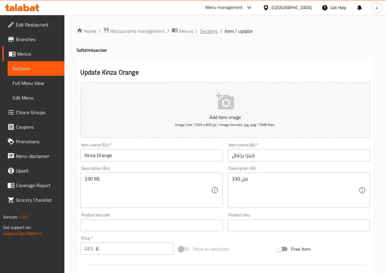
click at [202, 29] on span "Sections" at bounding box center [208, 30] width 17 height 7
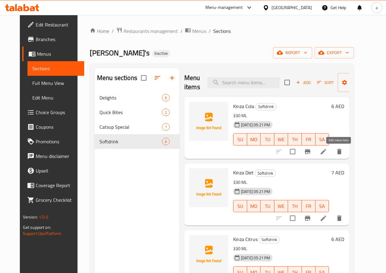
click at [327, 152] on icon at bounding box center [323, 151] width 7 height 7
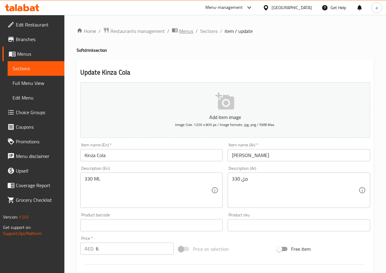
click at [183, 29] on span "Menus" at bounding box center [186, 30] width 14 height 7
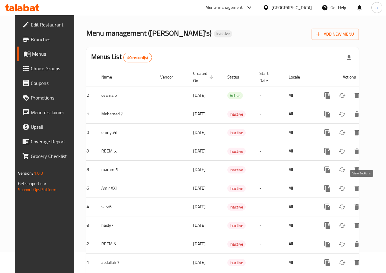
scroll to position [82, 0]
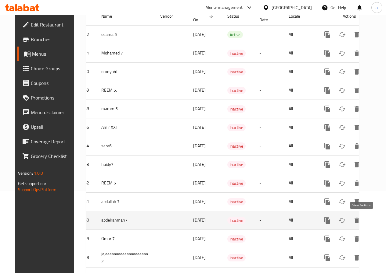
click at [368, 220] on icon "enhanced table" at bounding box center [370, 220] width 5 height 5
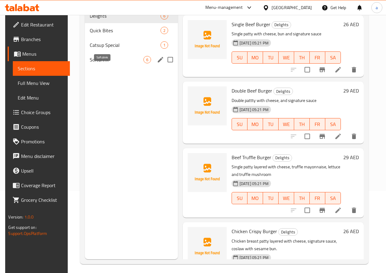
click at [99, 63] on span "Softdrink" at bounding box center [116, 59] width 53 height 7
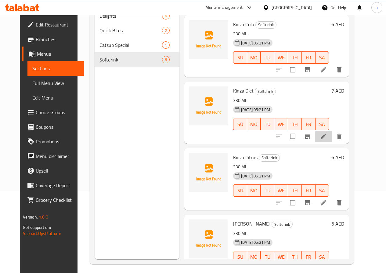
click at [332, 141] on li at bounding box center [323, 136] width 17 height 11
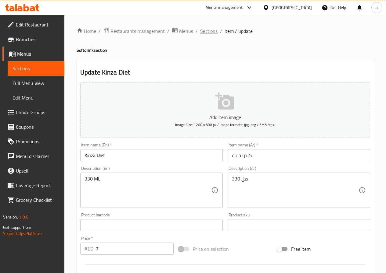
click at [208, 33] on span "Sections" at bounding box center [208, 30] width 17 height 7
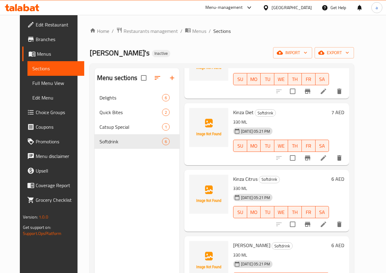
scroll to position [91, 0]
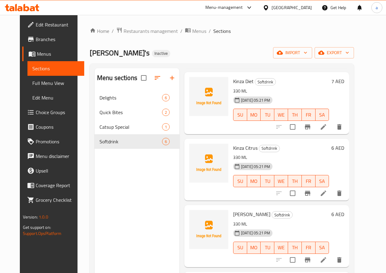
click at [332, 195] on li at bounding box center [323, 193] width 17 height 11
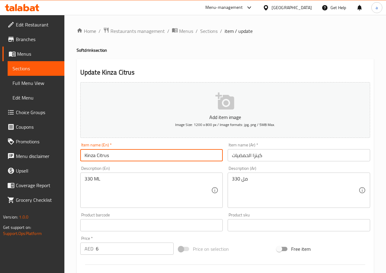
drag, startPoint x: 111, startPoint y: 157, endPoint x: 98, endPoint y: 155, distance: 13.5
click at [98, 155] on input "Kinza Citrus" at bounding box center [151, 155] width 142 height 12
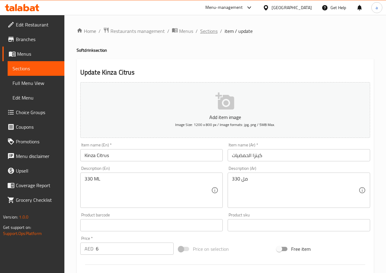
click at [211, 31] on span "Sections" at bounding box center [208, 30] width 17 height 7
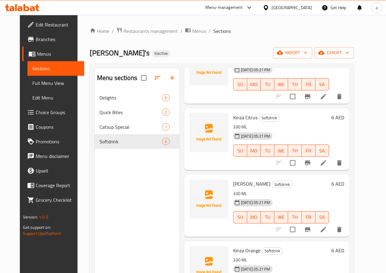
scroll to position [151, 0]
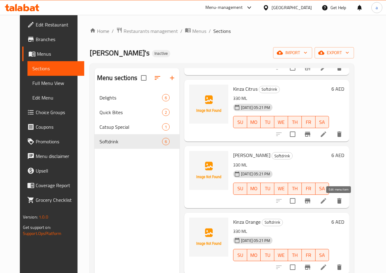
click at [327, 202] on icon at bounding box center [323, 201] width 7 height 7
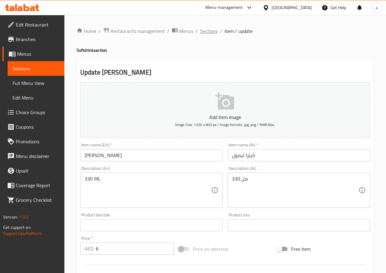
click at [214, 34] on span "Sections" at bounding box center [208, 30] width 17 height 7
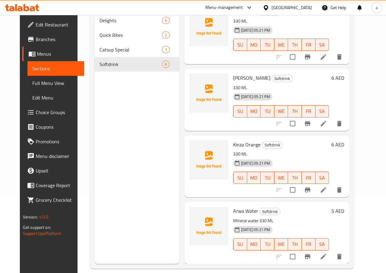
scroll to position [85, 0]
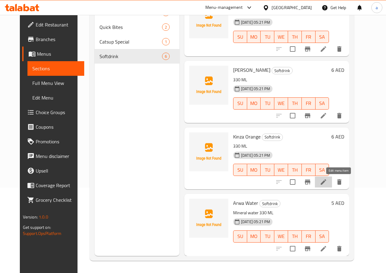
click at [326, 181] on icon at bounding box center [322, 182] width 5 height 5
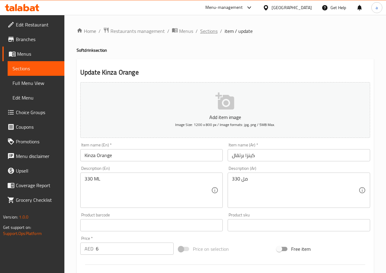
click at [208, 32] on span "Sections" at bounding box center [208, 30] width 17 height 7
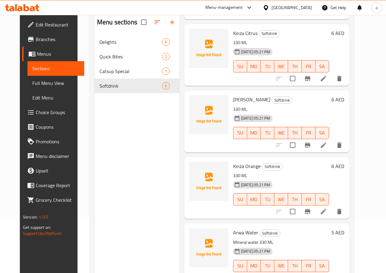
scroll to position [85, 0]
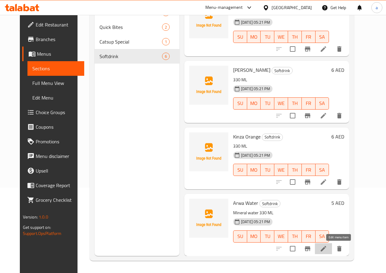
click at [327, 250] on icon at bounding box center [323, 248] width 7 height 7
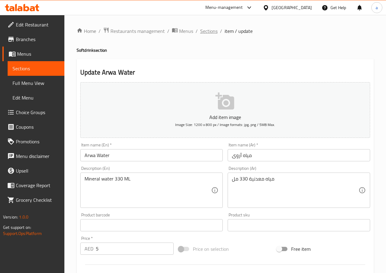
click at [208, 31] on span "Sections" at bounding box center [208, 30] width 17 height 7
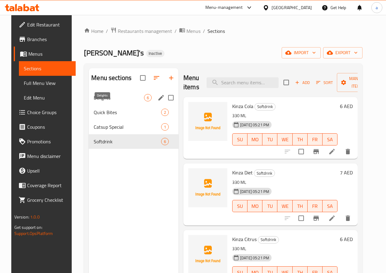
click at [100, 102] on span "Delights" at bounding box center [119, 97] width 50 height 7
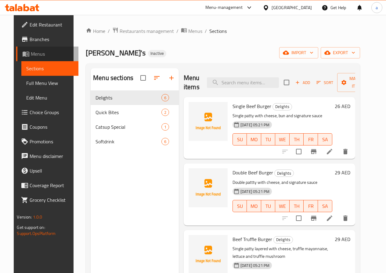
click at [31, 55] on span "Menus" at bounding box center [52, 53] width 42 height 7
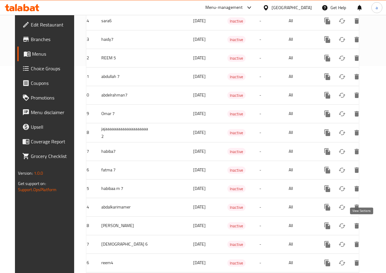
scroll to position [204, 0]
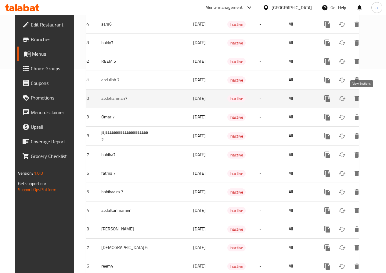
click at [367, 99] on icon "enhanced table" at bounding box center [370, 98] width 7 height 7
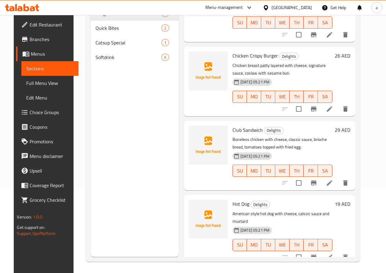
scroll to position [85, 0]
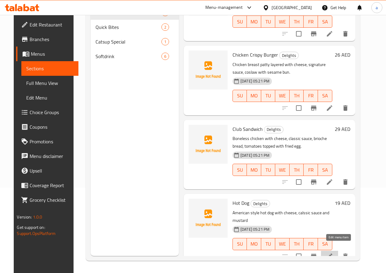
click at [332, 254] on icon at bounding box center [329, 256] width 5 height 5
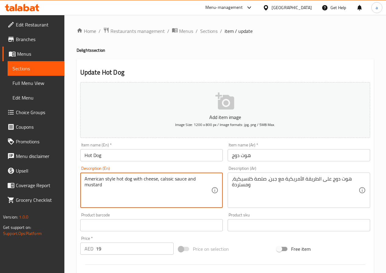
drag, startPoint x: 171, startPoint y: 179, endPoint x: 168, endPoint y: 180, distance: 3.3
click at [171, 179] on textarea "American style hot dog with cheese, calssic sauce and mustard" at bounding box center [147, 190] width 127 height 29
drag, startPoint x: 172, startPoint y: 179, endPoint x: 160, endPoint y: 183, distance: 12.6
click at [160, 183] on textarea "American style hot dog with cheese, calssic sauce and mustard" at bounding box center [147, 190] width 127 height 29
click at [171, 180] on textarea "American style hot dog with cheese, calssic sauce and mustard" at bounding box center [147, 190] width 127 height 29
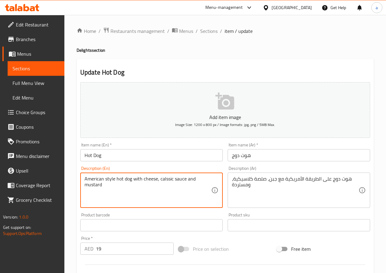
click at [171, 180] on textarea "American style hot dog with cheese, calssic sauce and mustard" at bounding box center [147, 190] width 127 height 29
paste textarea "lassic"
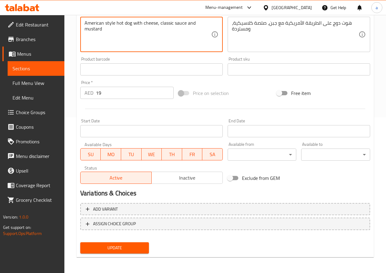
scroll to position [157, 0]
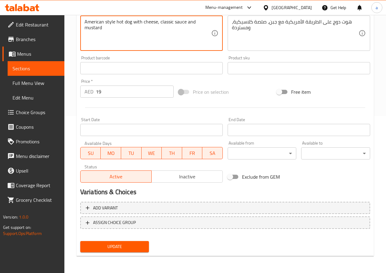
type textarea "American style hot dog with cheese, classic sauce and mustard"
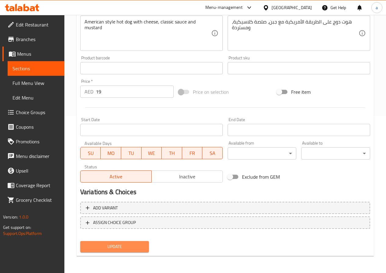
click at [134, 248] on span "Update" at bounding box center [114, 247] width 59 height 8
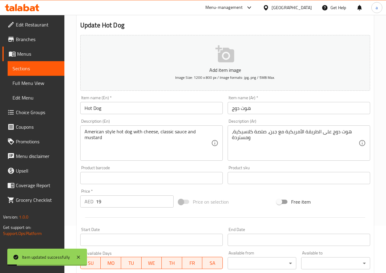
scroll to position [0, 0]
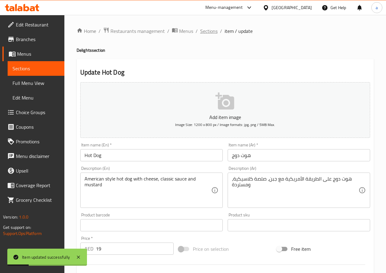
click at [211, 34] on span "Sections" at bounding box center [208, 30] width 17 height 7
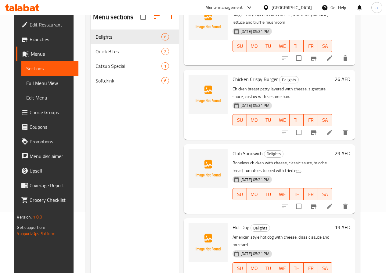
scroll to position [85, 0]
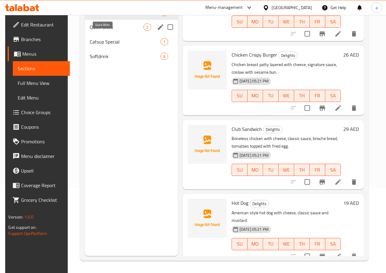
click at [105, 31] on span "Quick Bites" at bounding box center [116, 26] width 53 height 7
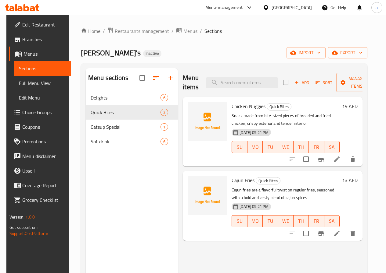
click at [15, 53] on icon at bounding box center [18, 54] width 7 height 5
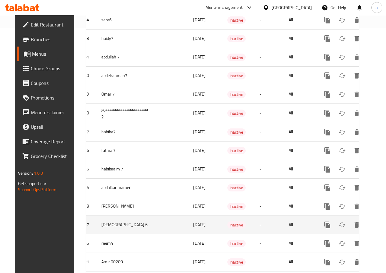
scroll to position [234, 0]
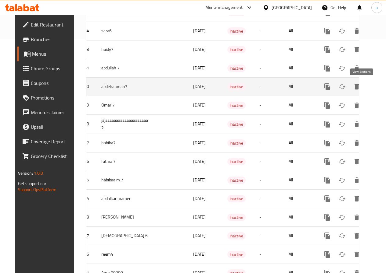
click at [367, 86] on icon "enhanced table" at bounding box center [370, 86] width 7 height 7
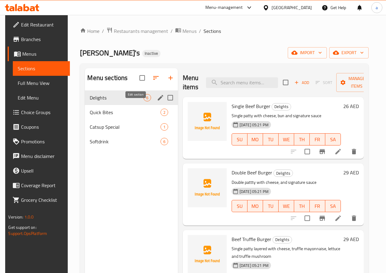
click at [158, 101] on icon "edit" at bounding box center [160, 97] width 5 height 5
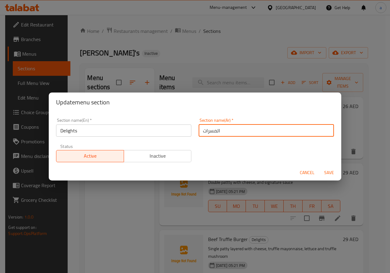
drag, startPoint x: 201, startPoint y: 132, endPoint x: 224, endPoint y: 131, distance: 23.5
click at [224, 131] on input "المسرات" at bounding box center [266, 131] width 135 height 12
type input "ديليتس"
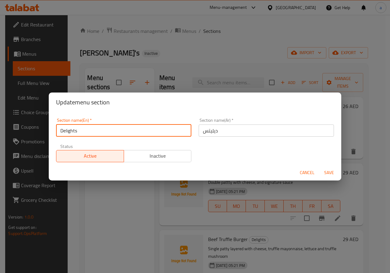
drag, startPoint x: 78, startPoint y: 131, endPoint x: 58, endPoint y: 134, distance: 20.7
click at [58, 134] on input "Delights" at bounding box center [123, 131] width 135 height 12
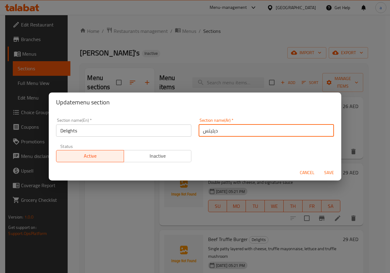
drag, startPoint x: 200, startPoint y: 132, endPoint x: 219, endPoint y: 135, distance: 19.7
click at [219, 135] on input "ديليتس" at bounding box center [266, 131] width 135 height 12
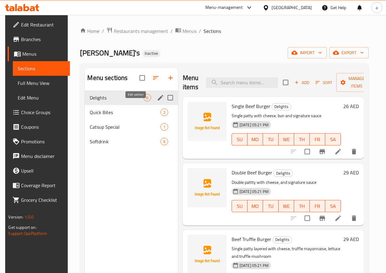
click at [157, 102] on icon "edit" at bounding box center [160, 97] width 7 height 7
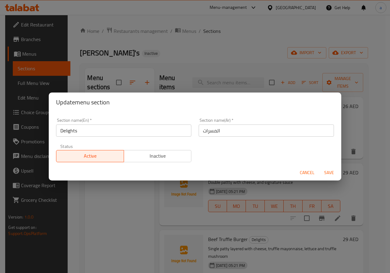
click at [204, 133] on input "المسرات" at bounding box center [266, 131] width 135 height 12
paste input "يلايتس"
type input "ديلايتس"
click at [332, 173] on span "Save" at bounding box center [329, 173] width 15 height 8
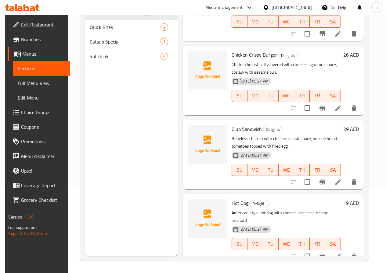
scroll to position [55, 0]
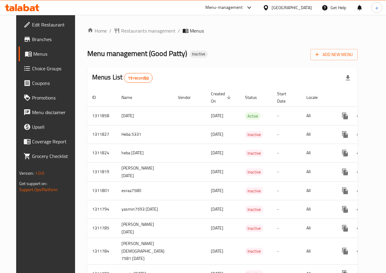
click at [32, 41] on span "Branches" at bounding box center [54, 39] width 44 height 7
click at [48, 25] on span "Edit Restaurant" at bounding box center [54, 24] width 44 height 7
click at [32, 40] on span "Branches" at bounding box center [54, 39] width 44 height 7
